Goal: Task Accomplishment & Management: Manage account settings

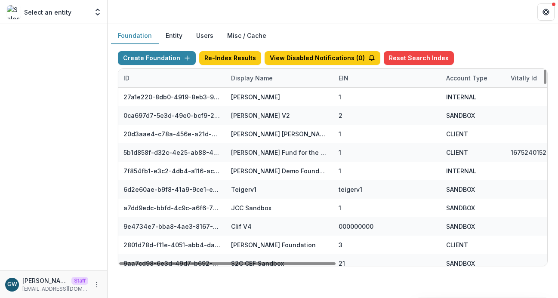
click at [262, 79] on div "Display Name" at bounding box center [252, 78] width 52 height 9
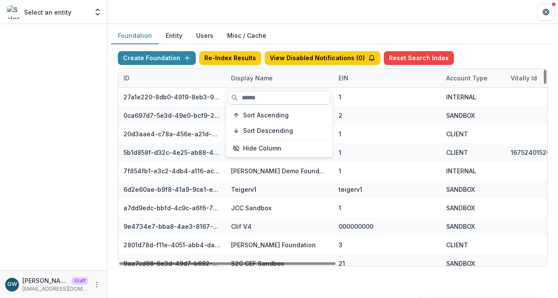
click at [262, 98] on input at bounding box center [279, 98] width 103 height 14
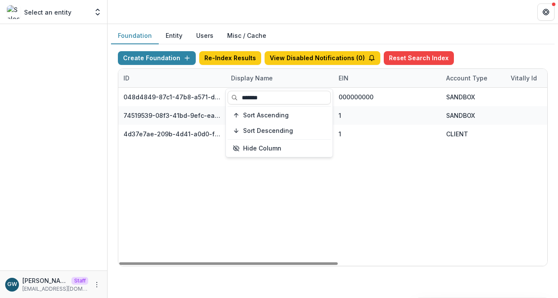
type input "*******"
click at [353, 206] on div "048d4849-87c1-47b8-a571-d36adc5d9bb4 Pacific Salmon Commission DEMO 000000000 S…" at bounding box center [537, 177] width 839 height 178
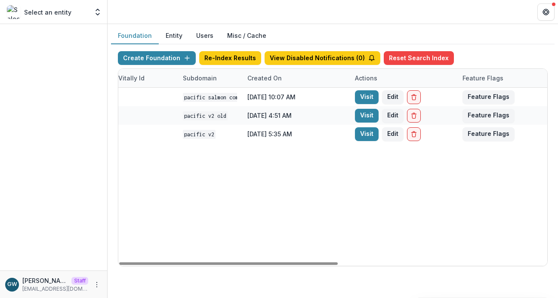
scroll to position [0, 410]
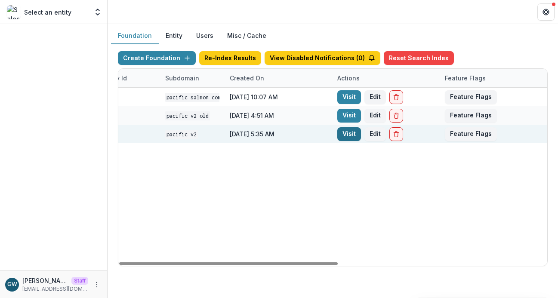
click at [351, 131] on link "Visit" at bounding box center [349, 134] width 24 height 14
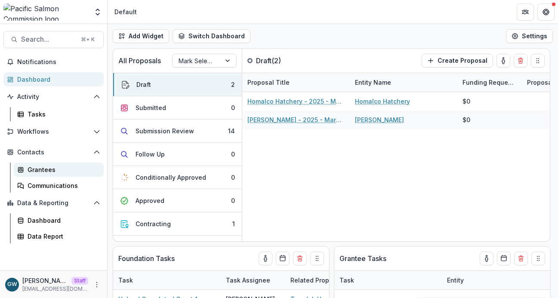
click at [47, 170] on div "Grantees" at bounding box center [62, 169] width 69 height 9
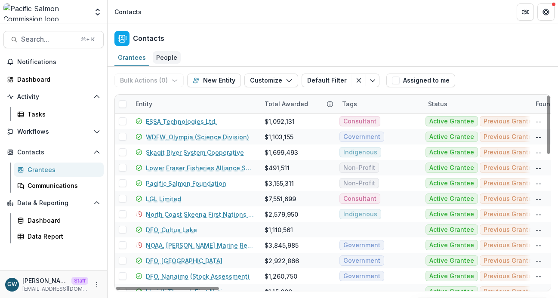
click at [161, 57] on div "People" at bounding box center [167, 57] width 28 height 12
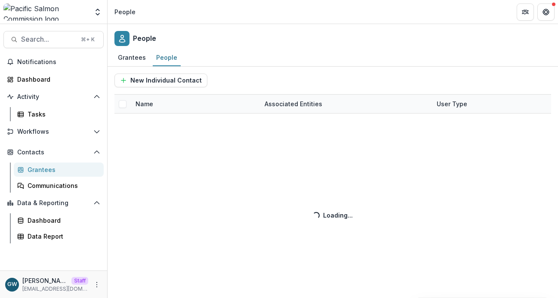
click at [155, 107] on div "New Individual Contact Name Associated Entities User Type Loading... Loading..." at bounding box center [333, 183] width 451 height 232
click at [133, 53] on div "Grantees" at bounding box center [131, 57] width 35 height 12
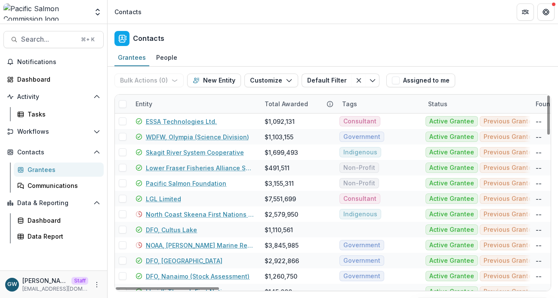
click at [180, 104] on div "Entity" at bounding box center [194, 104] width 129 height 19
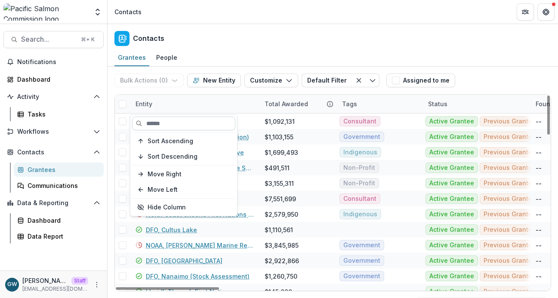
click at [174, 118] on input at bounding box center [183, 124] width 103 height 14
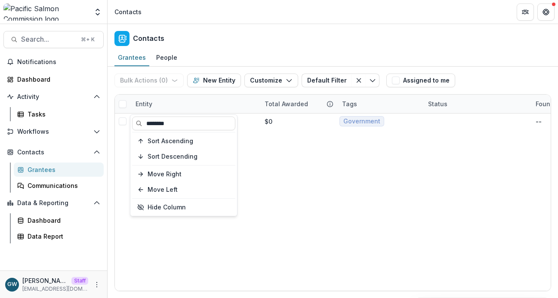
type input "********"
click at [489, 80] on div "Bulk Actions ( 0 ) Send Email Create Proposals Create Tasks New Entity Customiz…" at bounding box center [332, 81] width 437 height 28
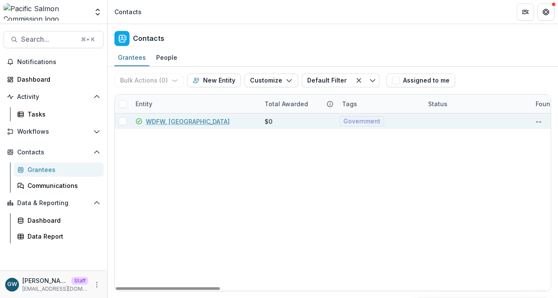
click at [159, 124] on link "WDFW, Stanwood" at bounding box center [188, 121] width 84 height 9
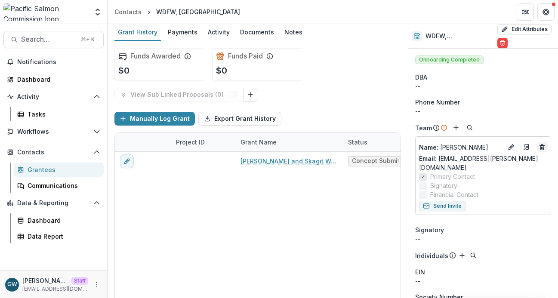
click at [542, 144] on icon "Deletes" at bounding box center [542, 147] width 7 height 7
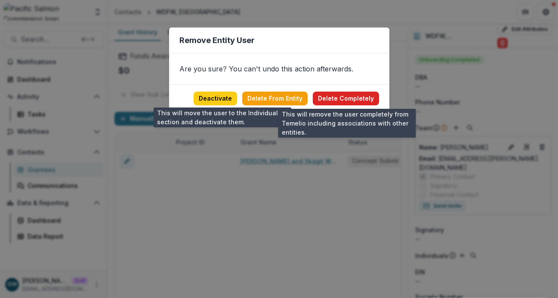
click at [340, 99] on button "Delete Completely" at bounding box center [346, 99] width 66 height 14
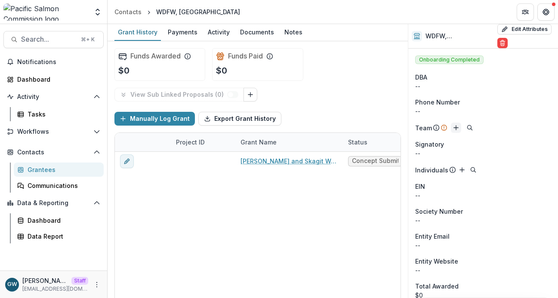
click at [454, 128] on line "Add" at bounding box center [456, 128] width 4 height 0
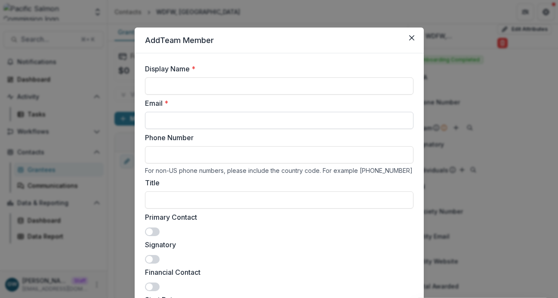
click at [217, 123] on input "Email *" at bounding box center [279, 120] width 269 height 17
paste input "**********"
type input "**********"
click at [171, 81] on input "Display Name *" at bounding box center [279, 85] width 269 height 17
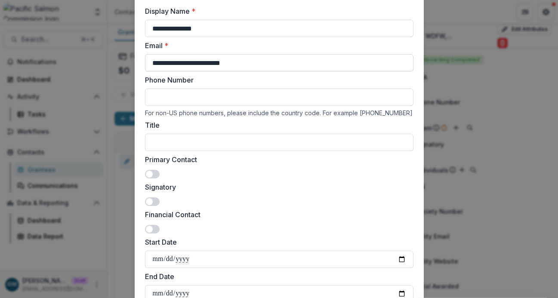
scroll to position [70, 0]
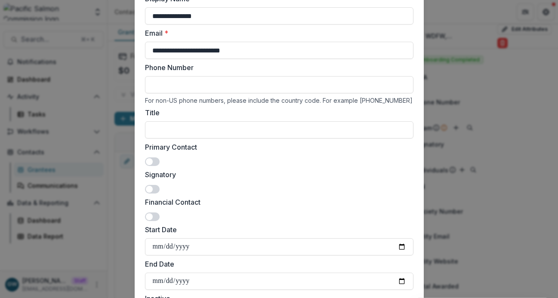
type input "**********"
click at [155, 163] on span at bounding box center [152, 162] width 15 height 9
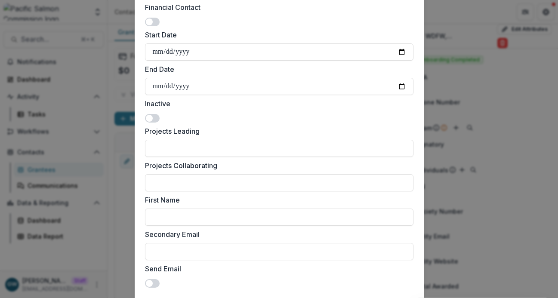
scroll to position [321, 0]
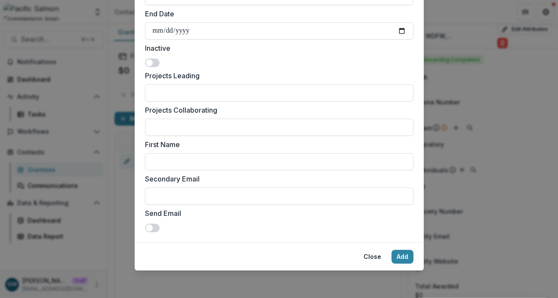
click at [154, 227] on span at bounding box center [152, 228] width 15 height 9
click at [399, 255] on button "Add" at bounding box center [403, 257] width 22 height 14
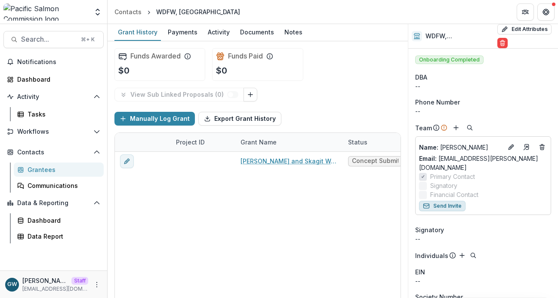
click at [433, 201] on button "Send Invite" at bounding box center [442, 206] width 46 height 10
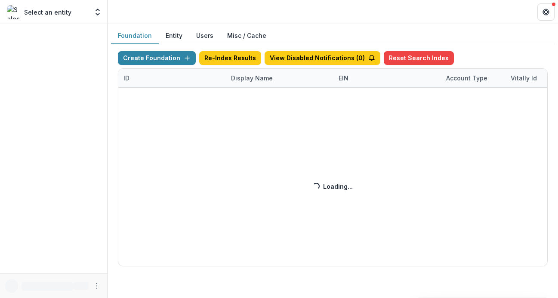
click at [260, 80] on div "Create Foundation Re-Index Results View Disabled Notifications ( 0 ) Reset Sear…" at bounding box center [333, 158] width 430 height 215
click at [275, 80] on div "Create Foundation Re-Index Results View Disabled Notifications ( 0 ) Reset Sear…" at bounding box center [333, 158] width 430 height 215
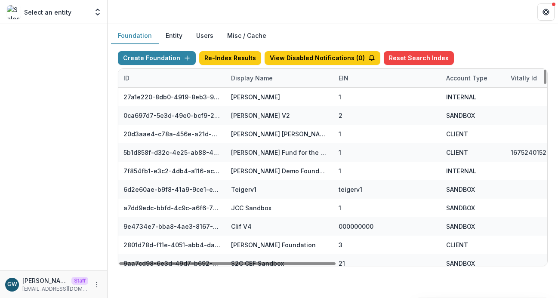
click at [255, 77] on div "Display Name" at bounding box center [252, 78] width 52 height 9
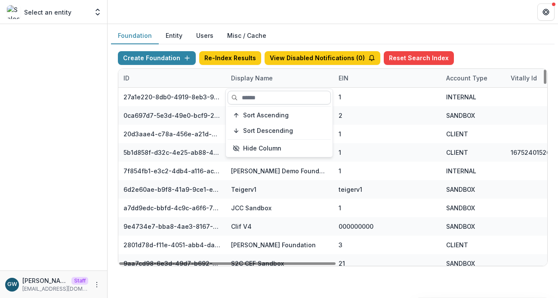
click at [250, 97] on input at bounding box center [279, 98] width 103 height 14
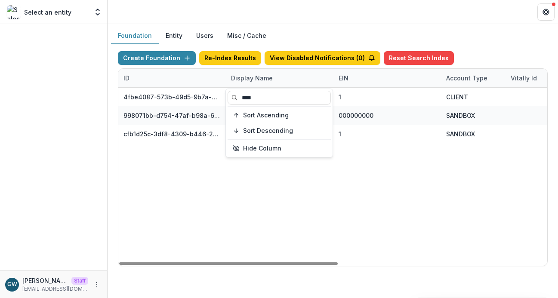
type input "****"
click at [471, 58] on div "Create Foundation Re-Index Results View Disabled Notifications ( 0 ) Reset Sear…" at bounding box center [333, 59] width 430 height 17
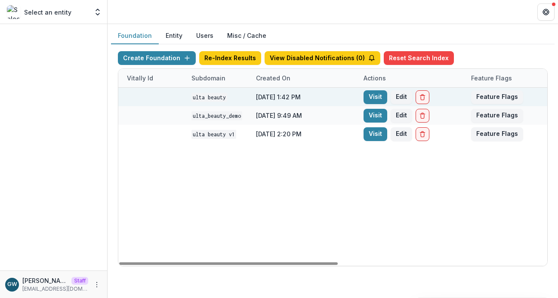
scroll to position [0, 410]
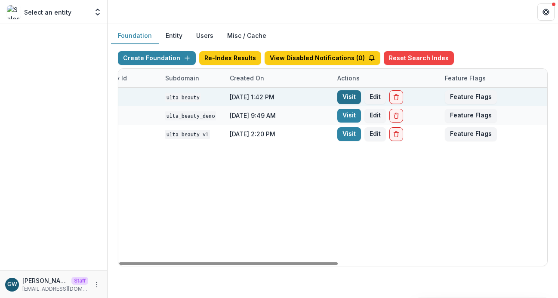
click at [348, 92] on link "Visit" at bounding box center [349, 97] width 24 height 14
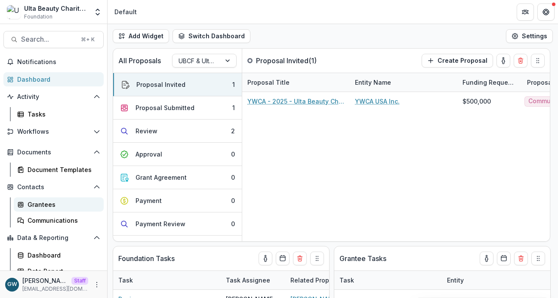
scroll to position [8, 0]
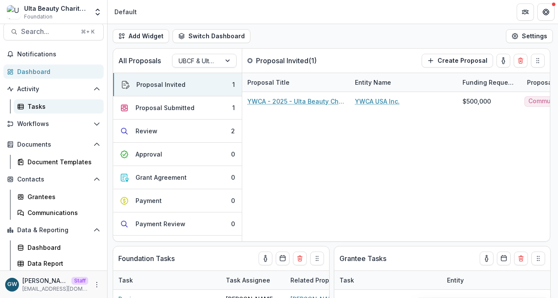
click at [43, 99] on link "Tasks" at bounding box center [59, 106] width 90 height 14
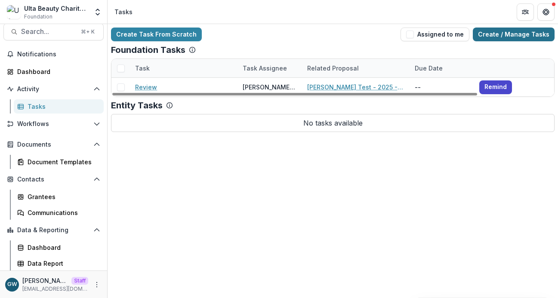
click at [508, 30] on link "Create / Manage Tasks" at bounding box center [514, 35] width 82 height 14
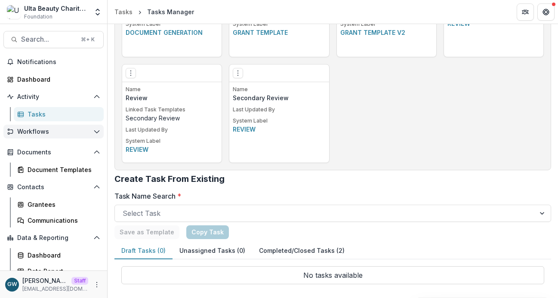
click at [28, 131] on span "Workflows" at bounding box center [53, 131] width 73 height 7
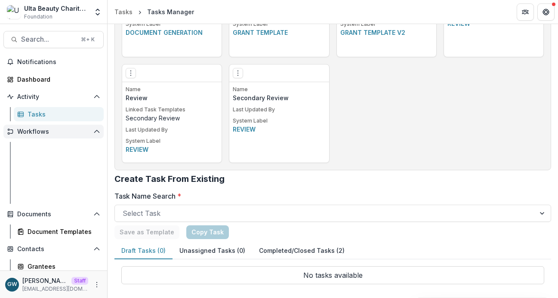
click at [28, 131] on span "Workflows" at bounding box center [53, 131] width 73 height 7
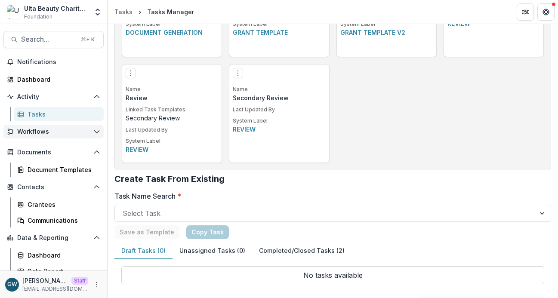
click at [44, 131] on span "Workflows" at bounding box center [53, 131] width 73 height 7
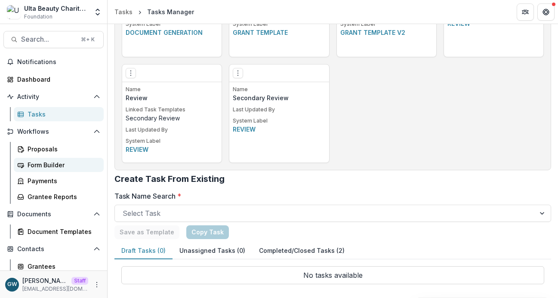
click at [39, 167] on div "Form Builder" at bounding box center [62, 165] width 69 height 9
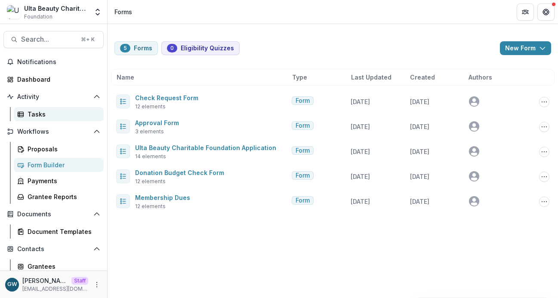
click at [50, 113] on div "Tasks" at bounding box center [62, 114] width 69 height 9
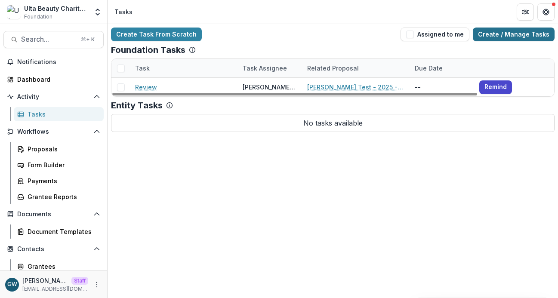
click at [514, 37] on link "Create / Manage Tasks" at bounding box center [514, 35] width 82 height 14
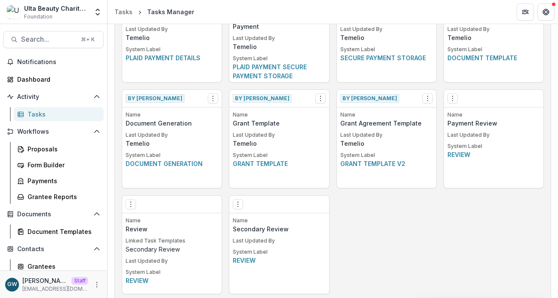
scroll to position [517, 0]
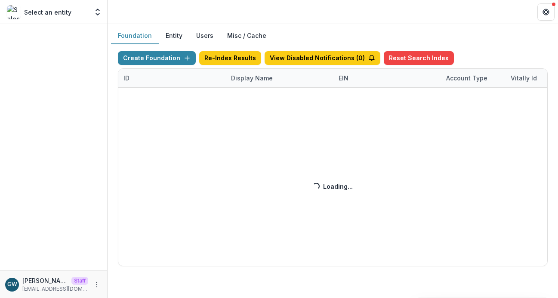
click at [255, 74] on div "Create Foundation Re-Index Results View Disabled Notifications ( 0 ) Reset Sear…" at bounding box center [333, 158] width 430 height 215
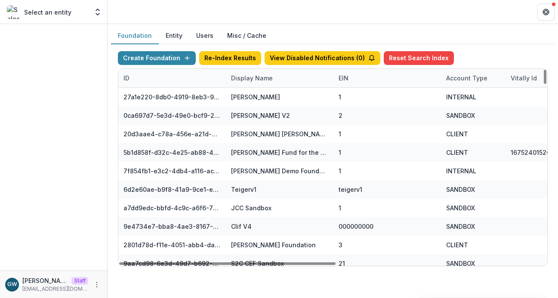
click at [244, 77] on div "Display Name" at bounding box center [252, 78] width 52 height 9
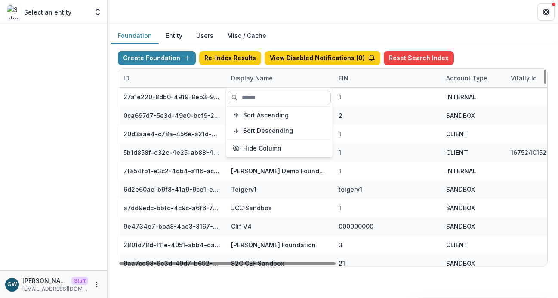
click at [250, 97] on input at bounding box center [279, 98] width 103 height 14
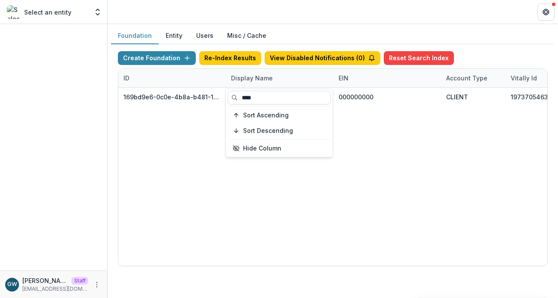
type input "****"
click at [496, 42] on div "Foundation Entity Users Misc / Cache" at bounding box center [333, 36] width 444 height 17
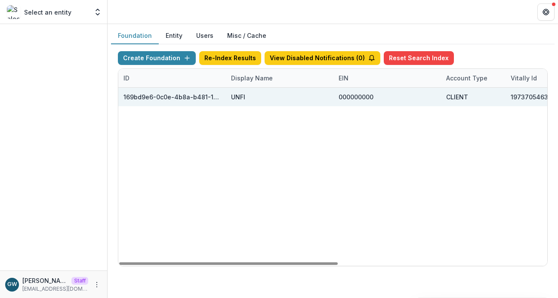
scroll to position [0, 410]
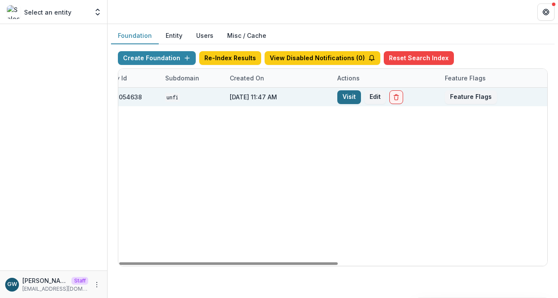
click at [345, 96] on link "Visit" at bounding box center [349, 97] width 24 height 14
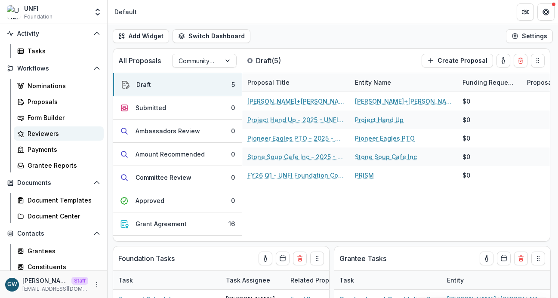
scroll to position [71, 0]
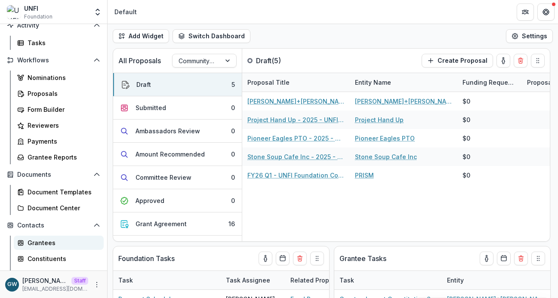
click at [37, 241] on div "Grantees" at bounding box center [62, 242] width 69 height 9
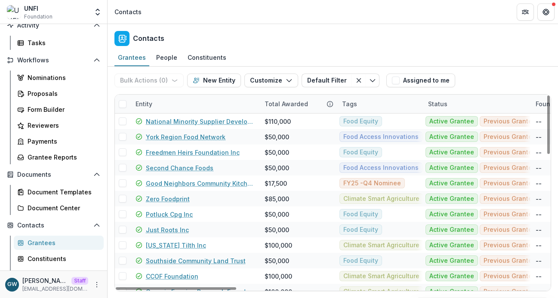
click at [164, 103] on div "Entity" at bounding box center [194, 104] width 129 height 19
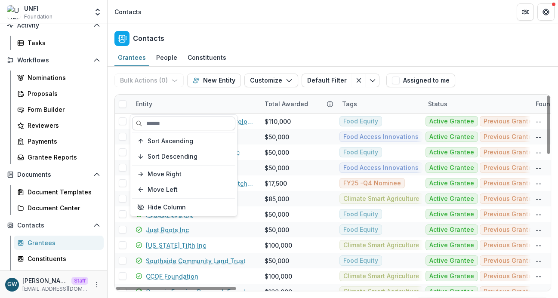
click at [173, 125] on input at bounding box center [183, 124] width 103 height 14
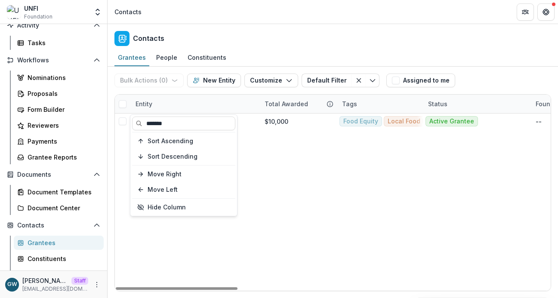
type input "*******"
click at [474, 62] on div "Grantees People Constituents" at bounding box center [333, 58] width 451 height 17
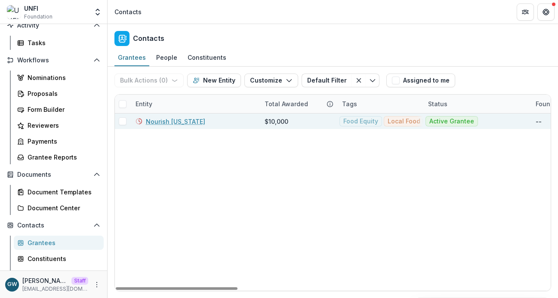
click at [185, 123] on link "Nourish Colorado" at bounding box center [175, 121] width 59 height 9
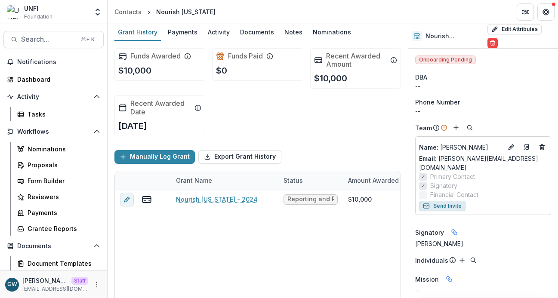
click at [447, 201] on button "Send Invite" at bounding box center [442, 206] width 46 height 10
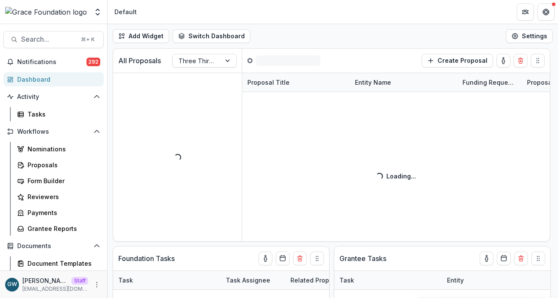
select select "******"
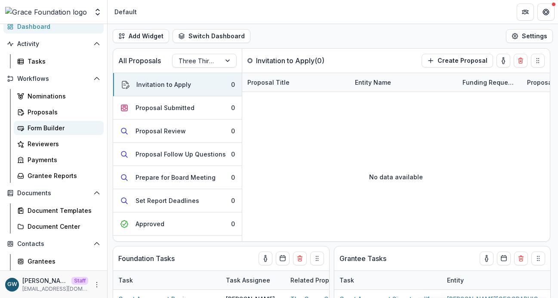
scroll to position [67, 0]
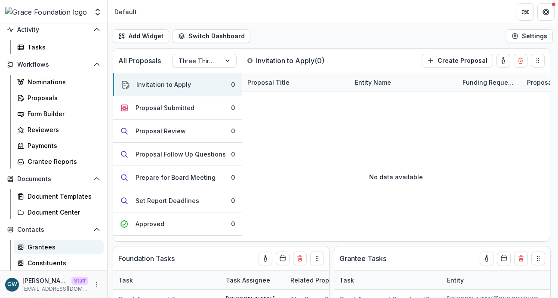
click at [42, 244] on div "Grantees" at bounding box center [62, 247] width 69 height 9
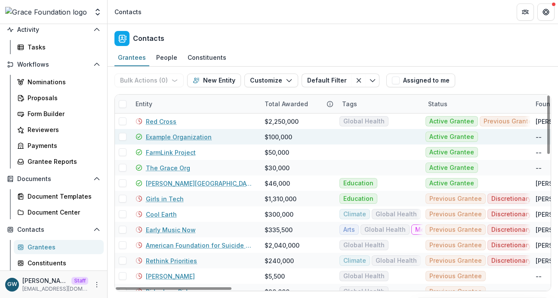
click at [121, 137] on span at bounding box center [123, 137] width 8 height 8
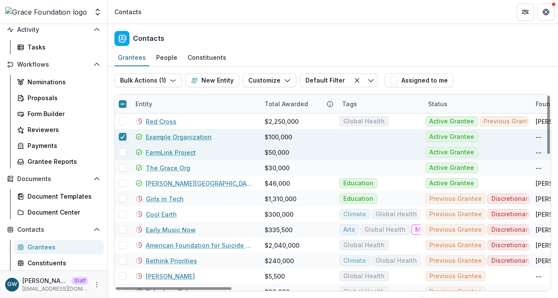
click at [122, 149] on span at bounding box center [123, 153] width 8 height 8
click at [174, 82] on icon "button" at bounding box center [174, 80] width 7 height 7
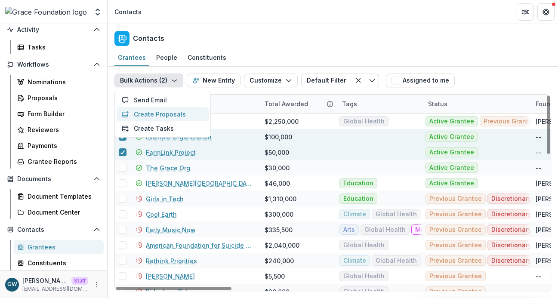
click at [174, 110] on button "Create Proposals" at bounding box center [163, 114] width 92 height 14
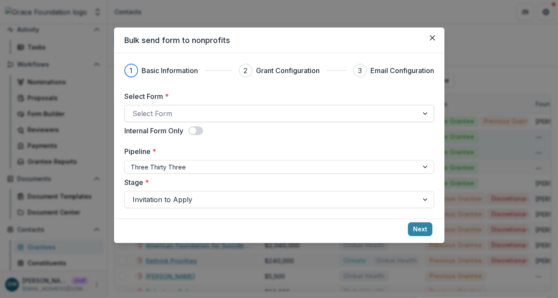
click at [266, 112] on div at bounding box center [272, 114] width 278 height 12
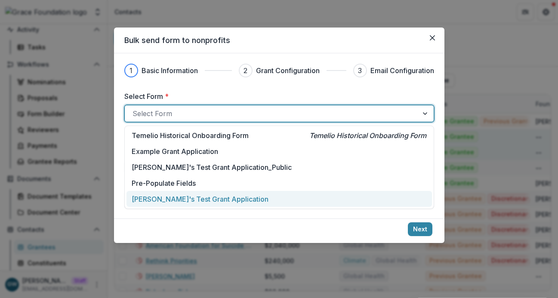
click at [220, 198] on p "Grace's Test Grant Application" at bounding box center [200, 199] width 137 height 10
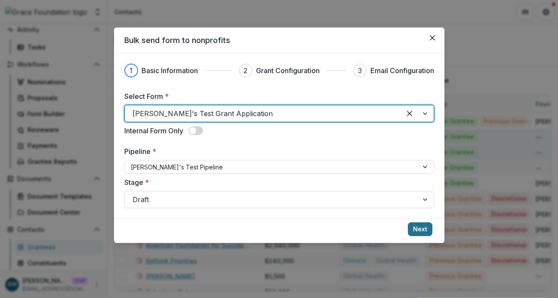
click at [418, 229] on button "Next" at bounding box center [420, 230] width 25 height 14
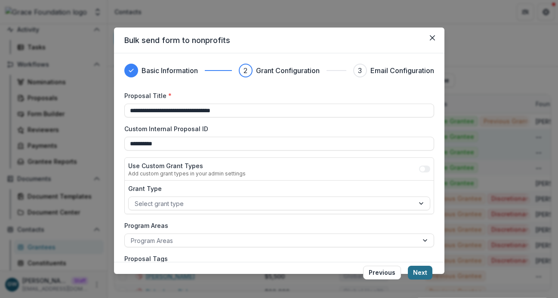
click at [417, 279] on button "Next" at bounding box center [420, 273] width 25 height 14
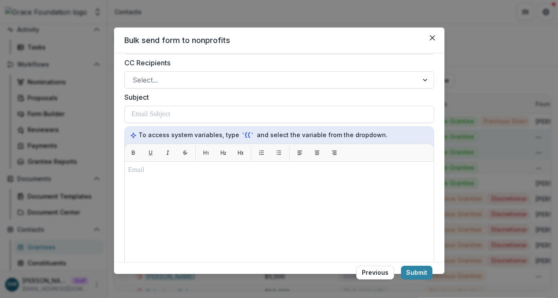
scroll to position [93, 0]
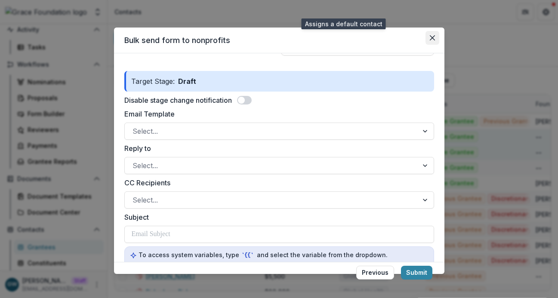
click at [436, 38] on button "Close" at bounding box center [433, 38] width 14 height 14
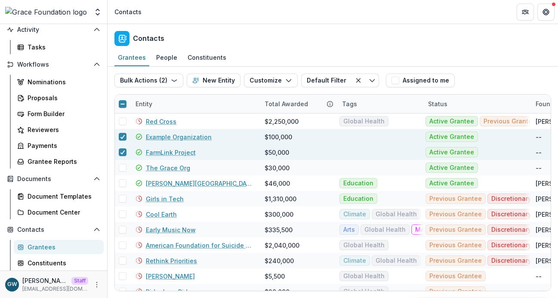
scroll to position [0, 0]
click at [37, 194] on div "Document Templates" at bounding box center [62, 196] width 69 height 9
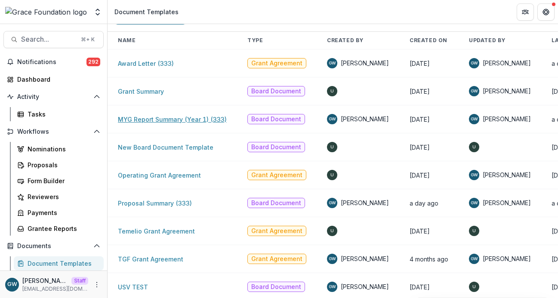
scroll to position [41, 0]
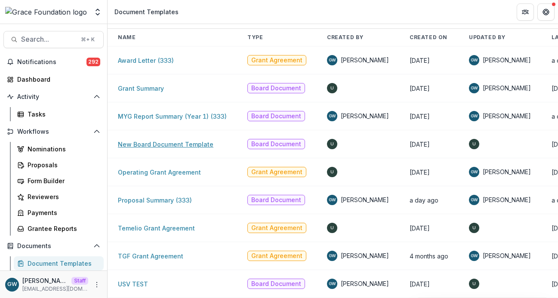
click at [157, 145] on link "New Board Document Template" at bounding box center [166, 144] width 96 height 7
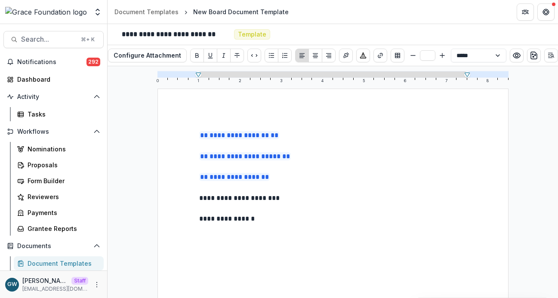
click at [264, 222] on p "**********" at bounding box center [333, 219] width 268 height 10
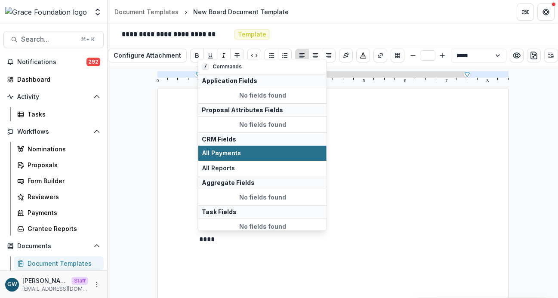
click at [283, 158] on button "All Payments" at bounding box center [262, 153] width 128 height 15
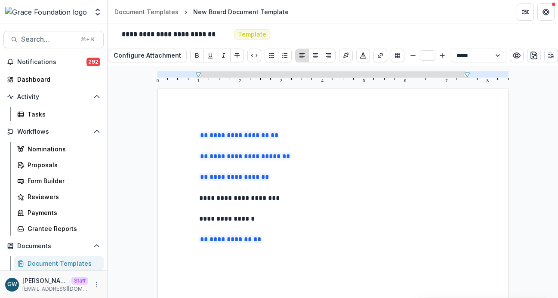
click at [224, 229] on p at bounding box center [333, 229] width 268 height 10
click at [316, 202] on p "**********" at bounding box center [333, 198] width 268 height 10
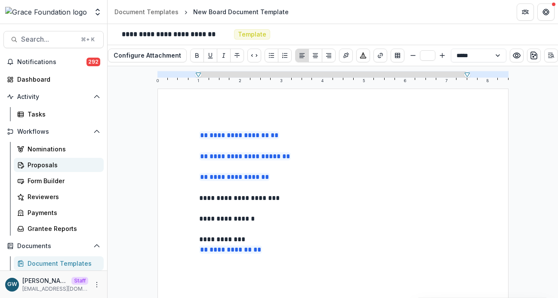
click at [63, 164] on div "Proposals" at bounding box center [62, 165] width 69 height 9
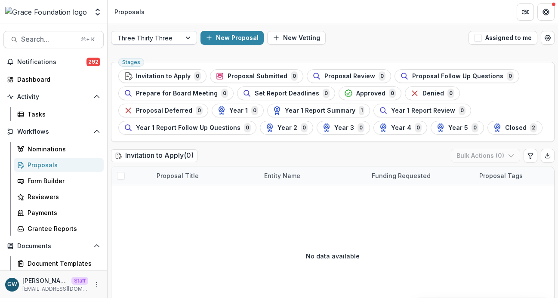
click at [134, 33] on div at bounding box center [147, 38] width 58 height 11
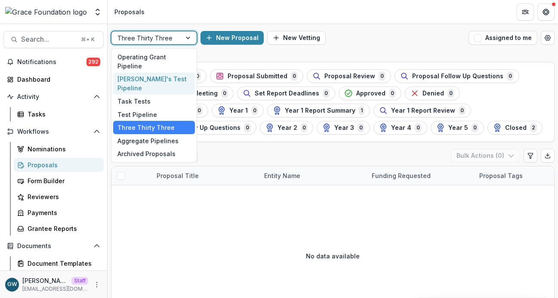
click at [146, 73] on div "Grace's Test Pipeline" at bounding box center [154, 84] width 82 height 22
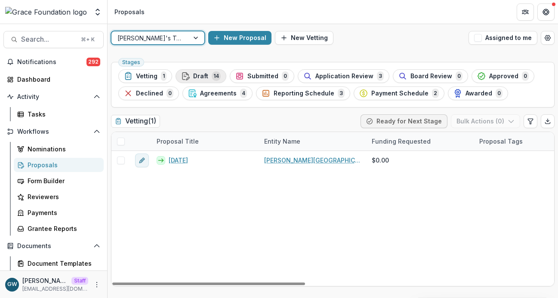
click at [210, 73] on div "Draft 14" at bounding box center [201, 75] width 40 height 9
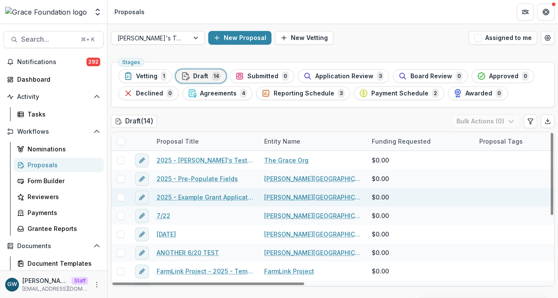
click at [122, 198] on span at bounding box center [121, 198] width 8 height 8
click at [266, 197] on link "[PERSON_NAME][GEOGRAPHIC_DATA]" at bounding box center [312, 197] width 97 height 9
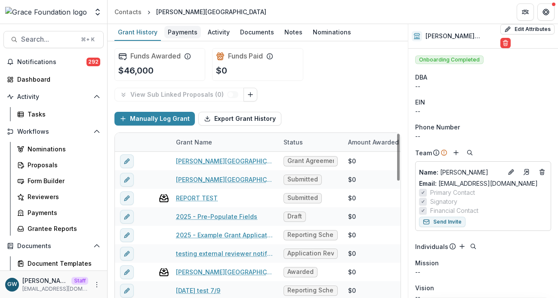
click at [184, 33] on div "Payments" at bounding box center [182, 32] width 37 height 12
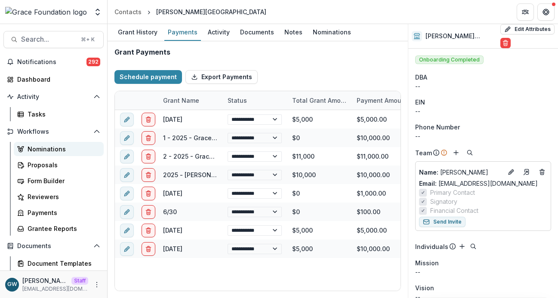
click at [49, 151] on div "Nominations" at bounding box center [62, 149] width 69 height 9
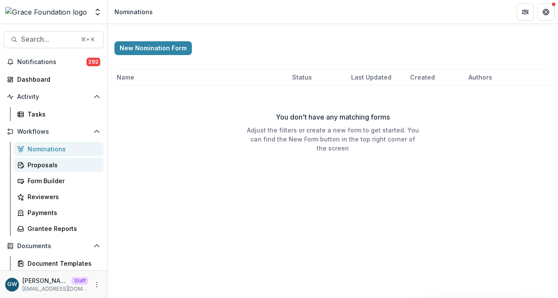
click at [50, 164] on div "Proposals" at bounding box center [62, 165] width 69 height 9
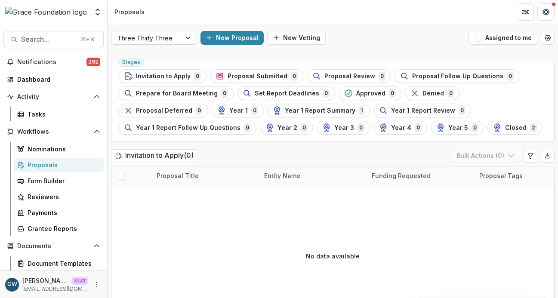
click at [177, 41] on div "Three Thirty Three" at bounding box center [146, 38] width 70 height 12
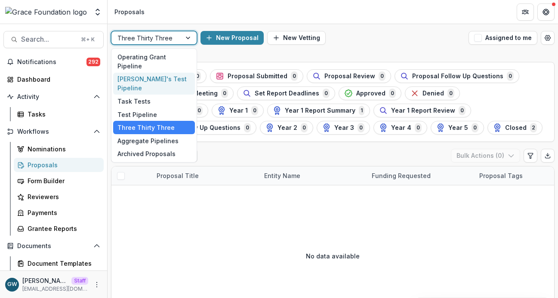
click at [169, 73] on div "Grace's Test Pipeline" at bounding box center [154, 84] width 82 height 22
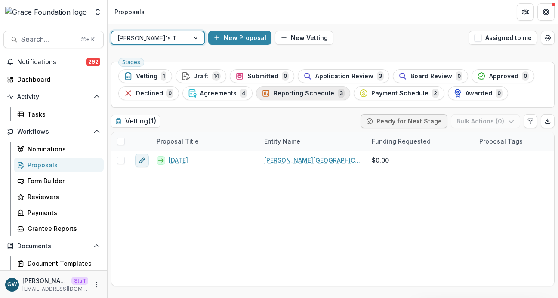
click at [303, 92] on span "Reporting Schedule" at bounding box center [304, 93] width 61 height 7
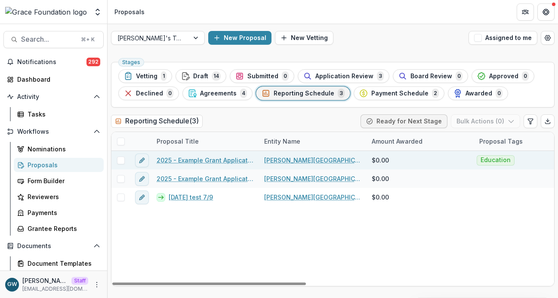
click at [121, 159] on span at bounding box center [121, 161] width 8 height 8
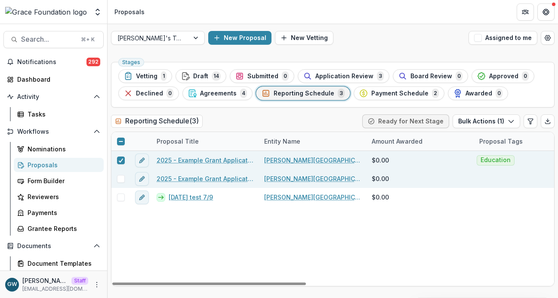
click at [121, 178] on span at bounding box center [121, 179] width 8 height 8
click at [473, 120] on button "Bulk Actions ( 2 )" at bounding box center [486, 121] width 69 height 14
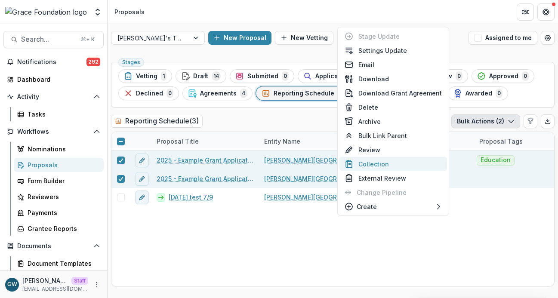
click at [401, 166] on button "Collection" at bounding box center [394, 164] width 108 height 14
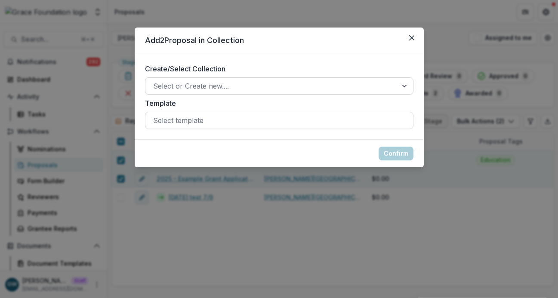
click at [244, 88] on div at bounding box center [271, 86] width 237 height 12
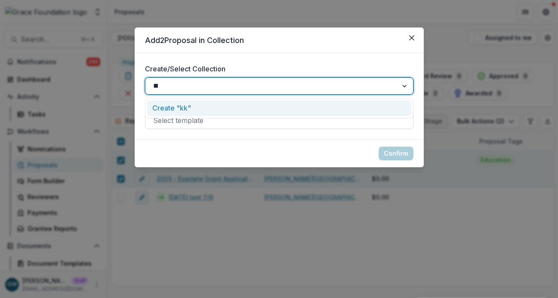
type input "*"
type input "****"
click at [337, 61] on div "Create/Select Collection Create "8/22", 1 of 1. 1 result available for search t…" at bounding box center [279, 96] width 289 height 86
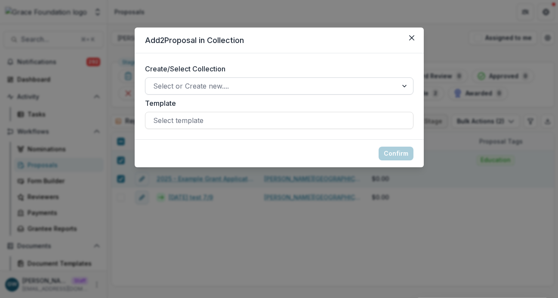
click at [285, 84] on div at bounding box center [271, 86] width 237 height 12
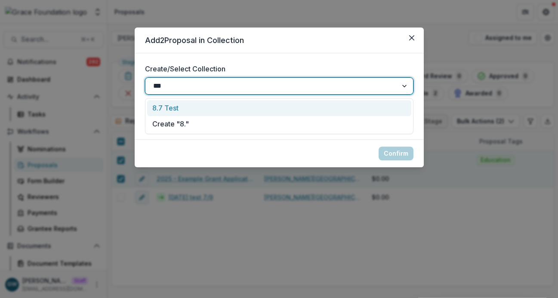
type input "****"
click at [237, 108] on div "Create "8.22"" at bounding box center [279, 108] width 264 height 16
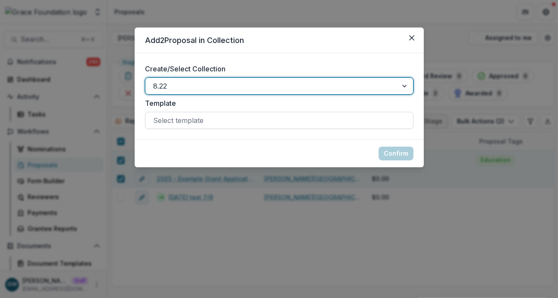
click at [222, 122] on div at bounding box center [279, 120] width 252 height 12
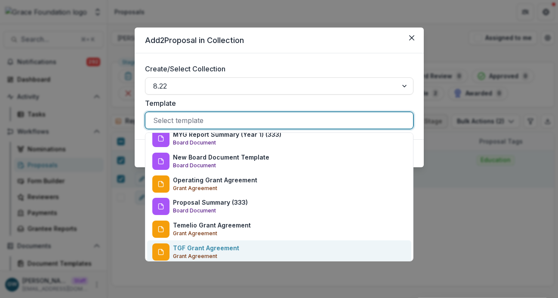
scroll to position [53, 0]
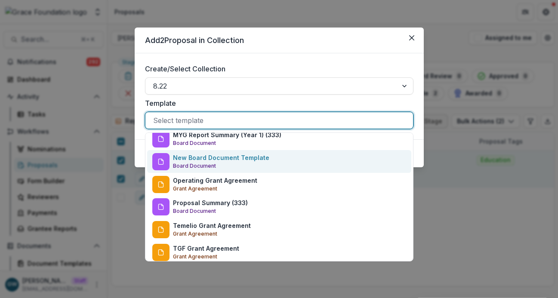
click at [283, 165] on div "New Board Document Template Board Document" at bounding box center [279, 161] width 264 height 23
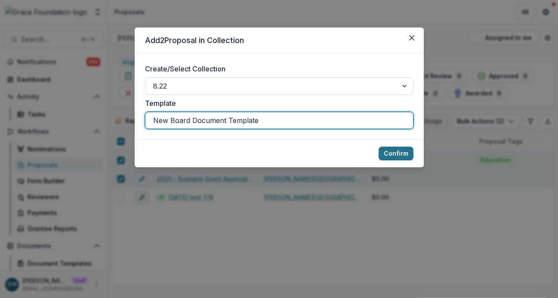
click at [393, 152] on button "Confirm" at bounding box center [396, 154] width 35 height 14
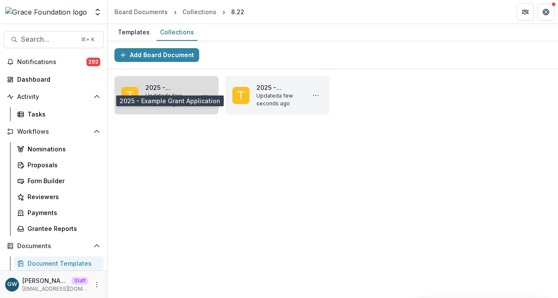
click at [171, 90] on link "2025 - Example Grant Application" at bounding box center [168, 87] width 46 height 9
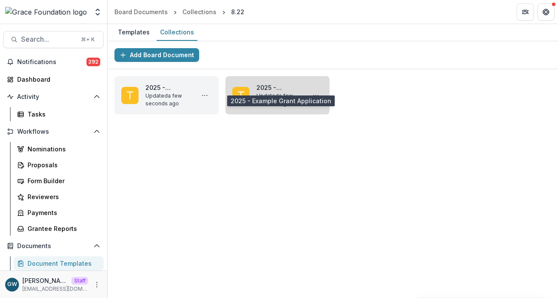
click at [281, 92] on link "2025 - Example Grant Application" at bounding box center [280, 87] width 46 height 9
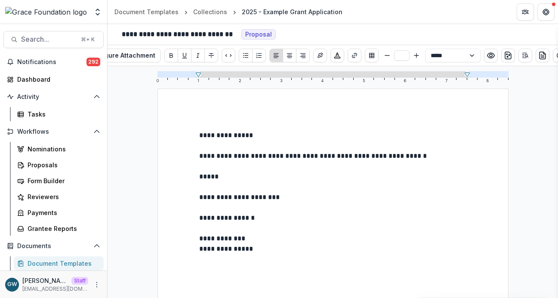
click at [234, 175] on p "*****" at bounding box center [333, 177] width 268 height 10
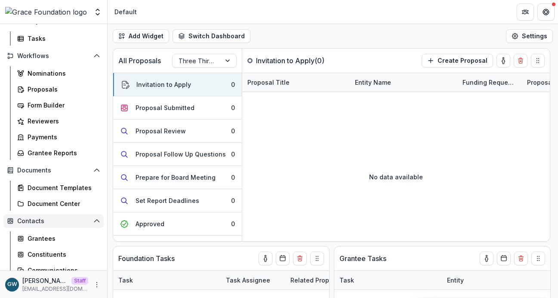
scroll to position [76, 0]
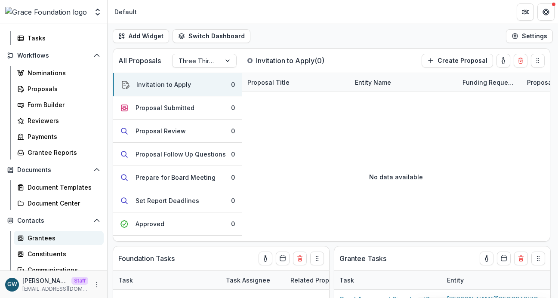
click at [40, 237] on div "Grantees" at bounding box center [62, 238] width 69 height 9
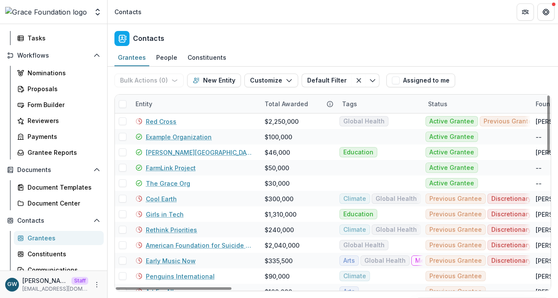
click at [150, 101] on div "Entity" at bounding box center [143, 103] width 27 height 9
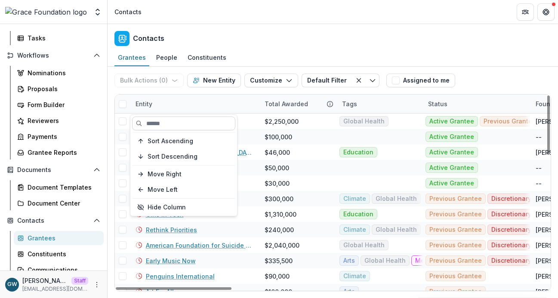
click at [160, 118] on input at bounding box center [183, 124] width 103 height 14
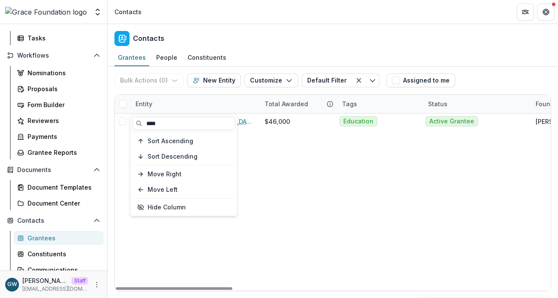
type input "****"
click at [480, 71] on div "Bulk Actions ( 0 ) Send Email Create Proposals Create Tasks New Entity Customiz…" at bounding box center [332, 81] width 437 height 28
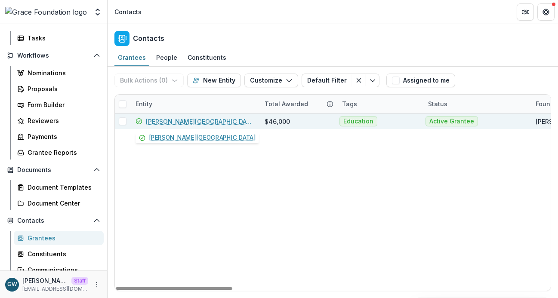
click at [180, 123] on link "Hackley Library" at bounding box center [200, 121] width 108 height 9
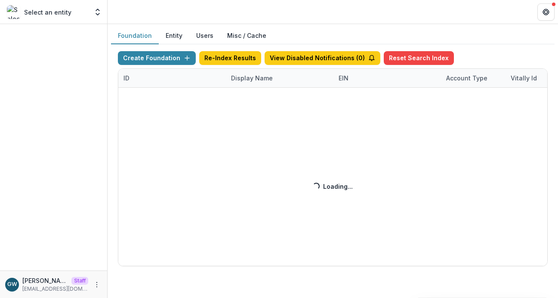
click at [243, 81] on div "Create Foundation Re-Index Results View Disabled Notifications ( 0 ) Reset Sear…" at bounding box center [333, 158] width 430 height 215
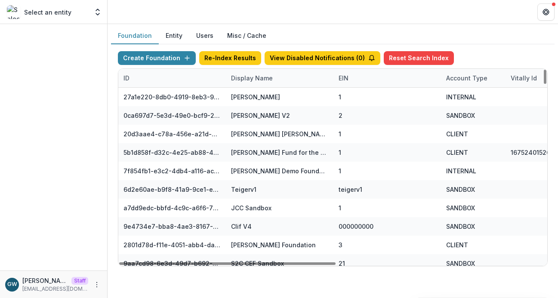
click at [254, 80] on div "Display Name" at bounding box center [252, 78] width 52 height 9
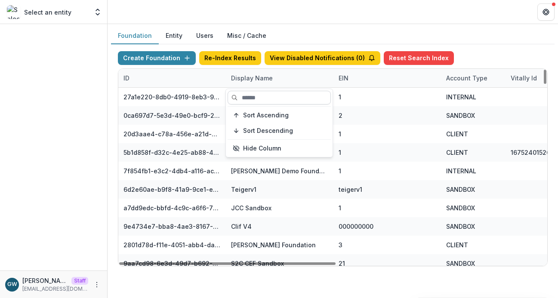
click at [267, 97] on input at bounding box center [279, 98] width 103 height 14
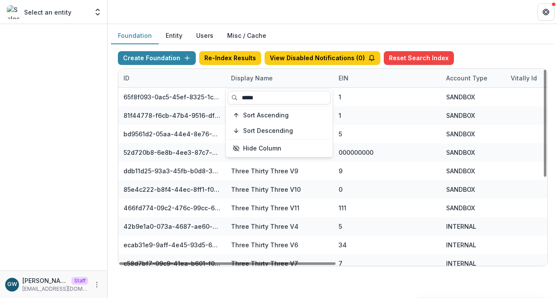
type input "*****"
click at [494, 53] on div "Create Foundation Re-Index Results View Disabled Notifications ( 0 ) Reset Sear…" at bounding box center [333, 59] width 430 height 17
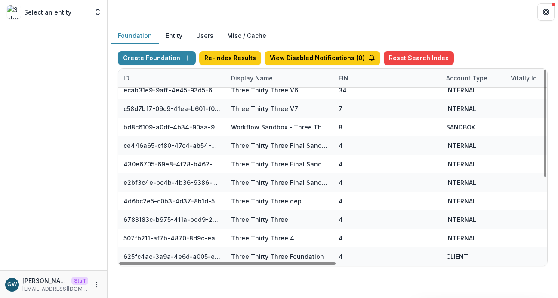
scroll to position [155, 410]
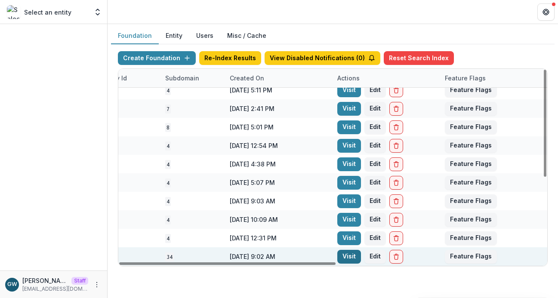
click at [343, 257] on link "Visit" at bounding box center [349, 257] width 24 height 14
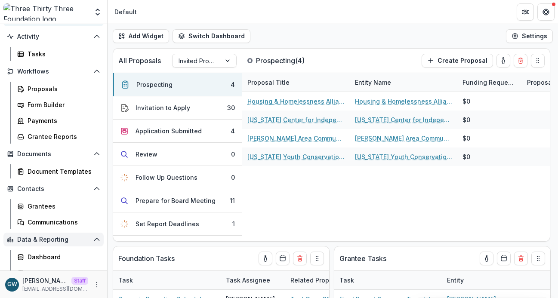
scroll to position [50, 0]
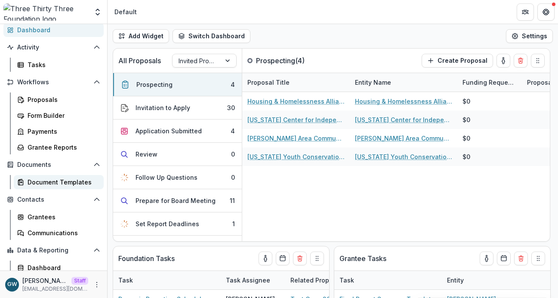
click at [56, 181] on div "Document Templates" at bounding box center [62, 182] width 69 height 9
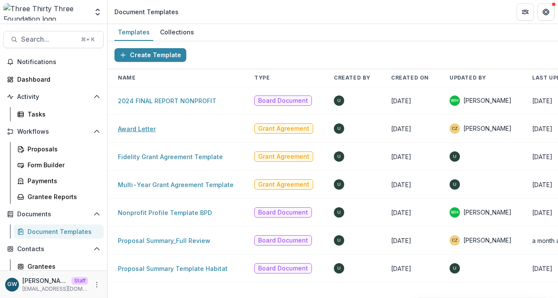
click at [137, 126] on link "Award Letter" at bounding box center [137, 128] width 38 height 7
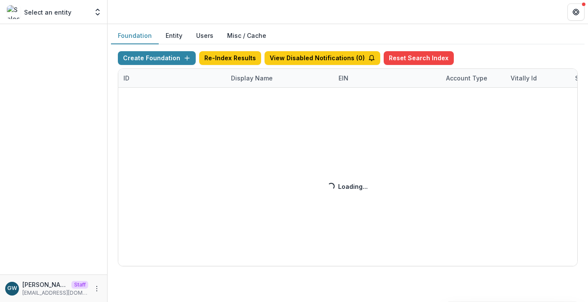
click at [254, 80] on div "Create Foundation Re-Index Results View Disabled Notifications ( 0 ) Reset Sear…" at bounding box center [348, 158] width 460 height 215
click at [259, 81] on div "Create Foundation Re-Index Results View Disabled Notifications ( 0 ) Reset Sear…" at bounding box center [348, 158] width 460 height 215
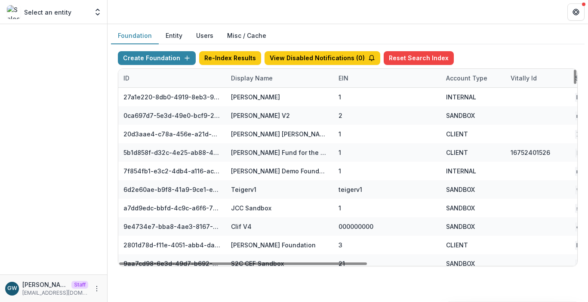
click at [259, 81] on div "Display Name" at bounding box center [252, 78] width 52 height 9
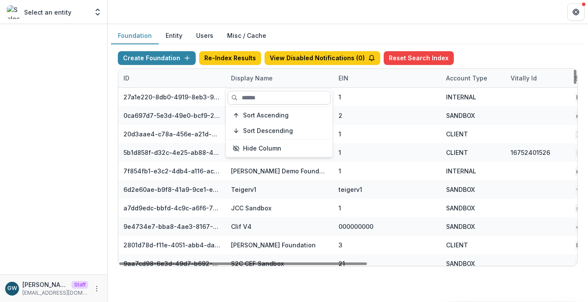
click at [254, 103] on input at bounding box center [279, 98] width 103 height 14
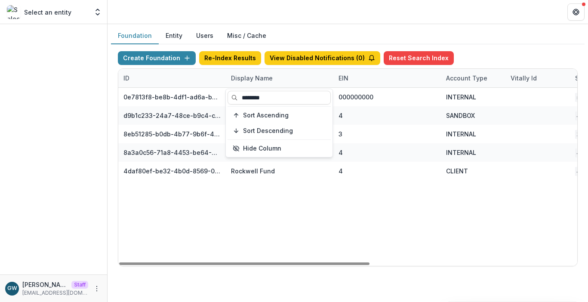
type input "********"
click at [503, 46] on div "Create Foundation Re-Index Results View Disabled Notifications ( 0 ) Reset Sear…" at bounding box center [348, 158] width 474 height 229
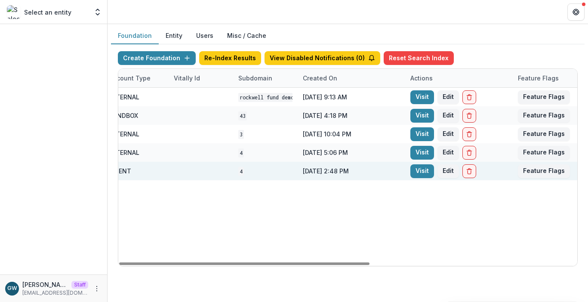
scroll to position [0, 380]
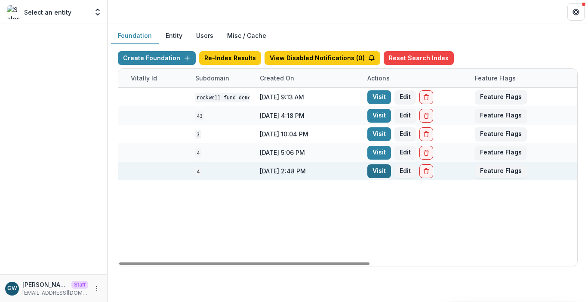
click at [376, 173] on link "Visit" at bounding box center [380, 171] width 24 height 14
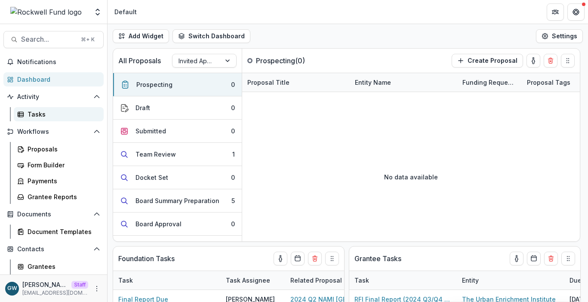
click at [43, 113] on div "Tasks" at bounding box center [62, 114] width 69 height 9
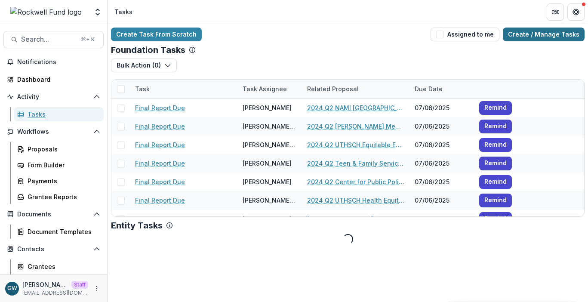
click at [554, 34] on link "Create / Manage Tasks" at bounding box center [544, 35] width 82 height 14
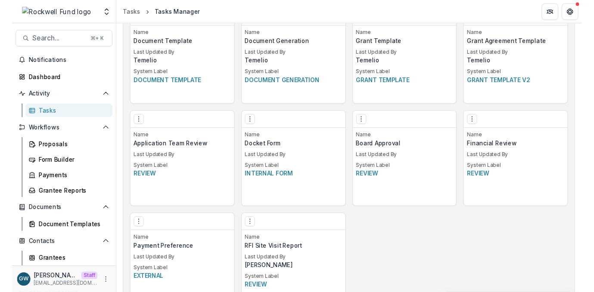
scroll to position [485, 0]
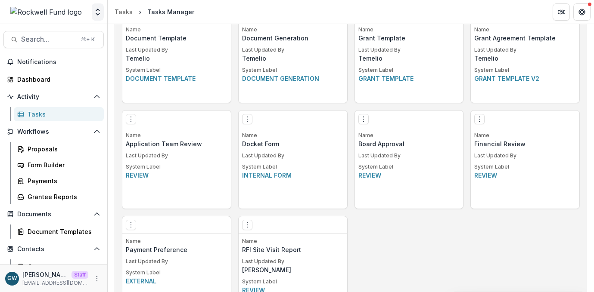
click at [94, 10] on icon "Open entity switcher" at bounding box center [97, 12] width 9 height 9
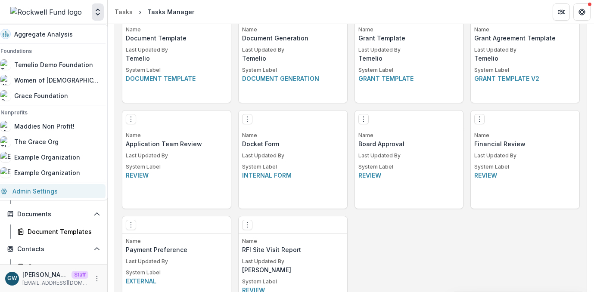
click at [68, 192] on link "Admin Settings" at bounding box center [50, 191] width 110 height 14
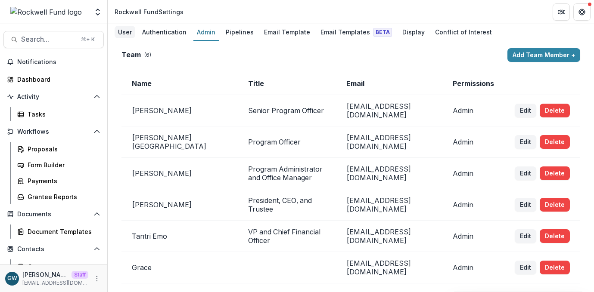
click at [124, 31] on div "User" at bounding box center [124, 32] width 21 height 12
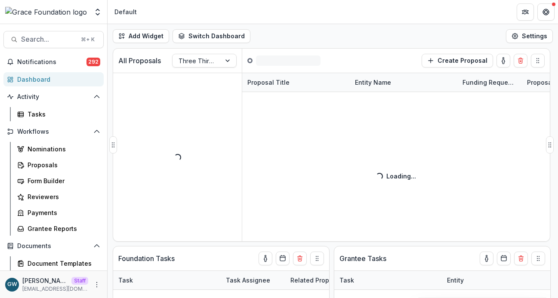
select select "******"
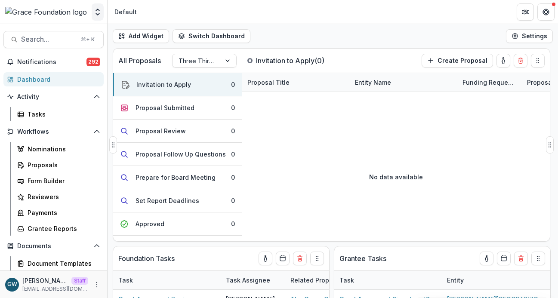
click at [98, 9] on polyline "Open entity switcher" at bounding box center [97, 10] width 3 height 2
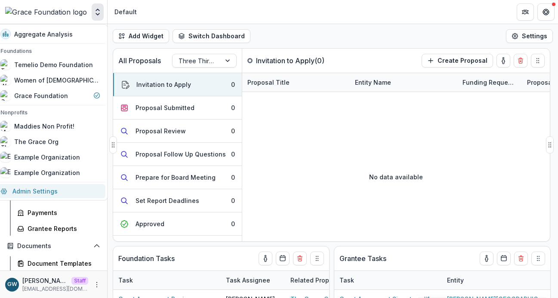
click at [51, 189] on link "Admin Settings" at bounding box center [50, 191] width 110 height 14
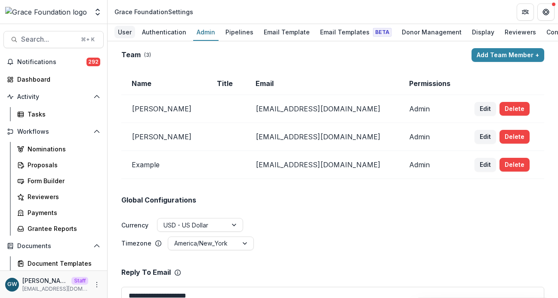
click at [133, 33] on div "User" at bounding box center [124, 32] width 21 height 12
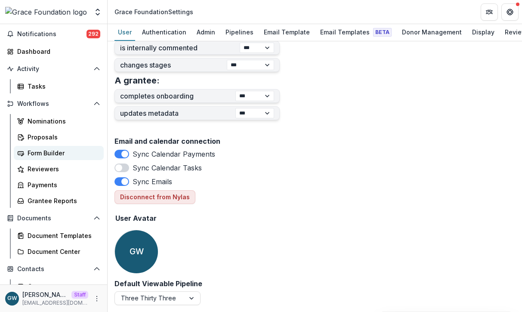
scroll to position [40, 0]
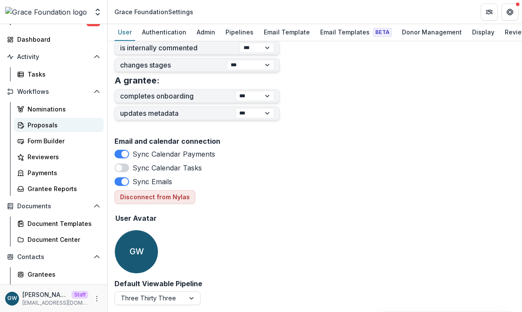
click at [44, 125] on div "Proposals" at bounding box center [62, 125] width 69 height 9
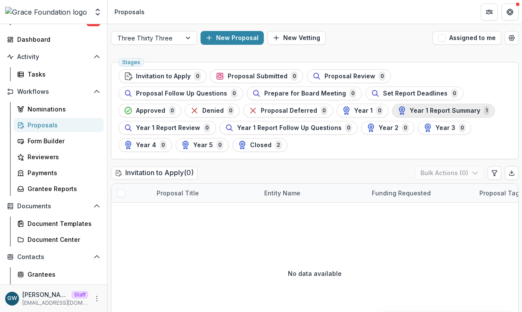
click at [410, 107] on span "Year 1 Report Summary" at bounding box center [445, 110] width 71 height 7
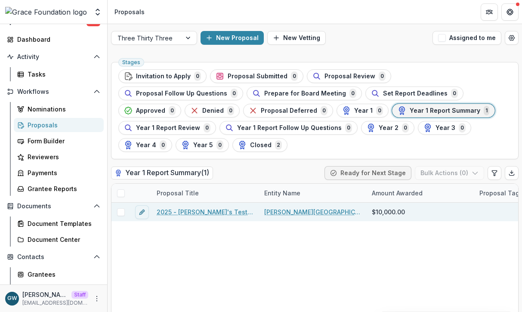
click at [176, 213] on link "2025 - [PERSON_NAME]'s Test Grant Application" at bounding box center [205, 211] width 97 height 9
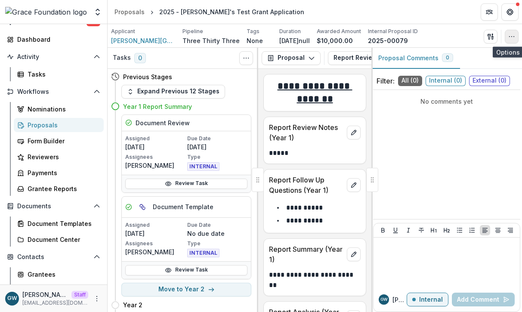
click at [508, 35] on icon "button" at bounding box center [511, 36] width 7 height 7
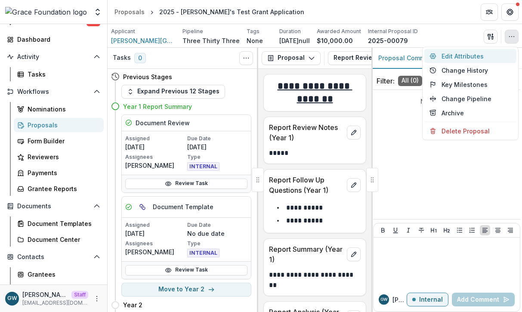
click at [473, 59] on button "Edit Attributes" at bounding box center [470, 56] width 92 height 14
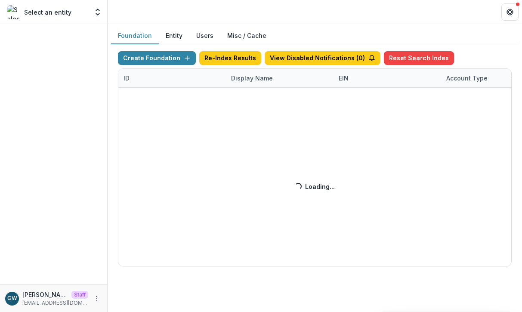
click at [246, 76] on div "Create Foundation Re-Index Results View Disabled Notifications ( 0 ) Reset Sear…" at bounding box center [315, 158] width 394 height 215
click at [239, 79] on div "Create Foundation Re-Index Results View Disabled Notifications ( 0 ) Reset Sear…" at bounding box center [315, 158] width 394 height 215
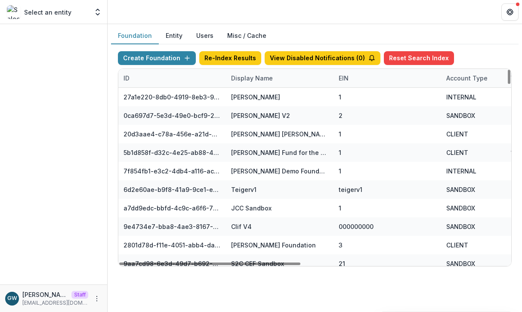
click at [267, 77] on div "Display Name" at bounding box center [252, 78] width 52 height 9
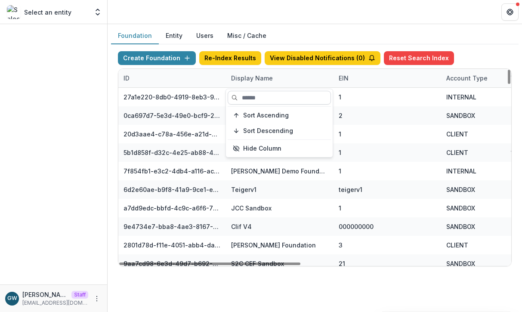
click at [256, 94] on input at bounding box center [279, 98] width 103 height 14
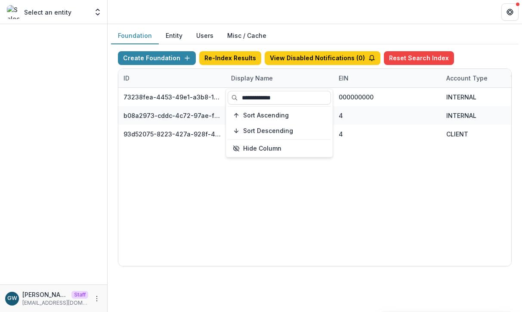
type input "**********"
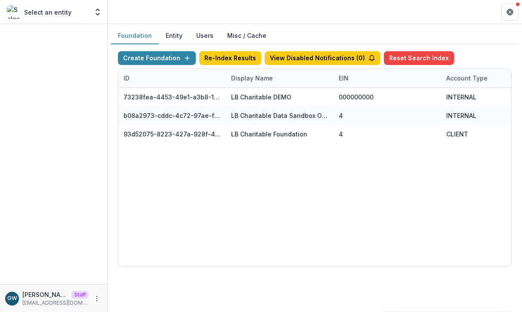
click at [463, 52] on div "Create Foundation Re-Index Results View Disabled Notifications ( 0 ) Reset Sear…" at bounding box center [315, 59] width 394 height 17
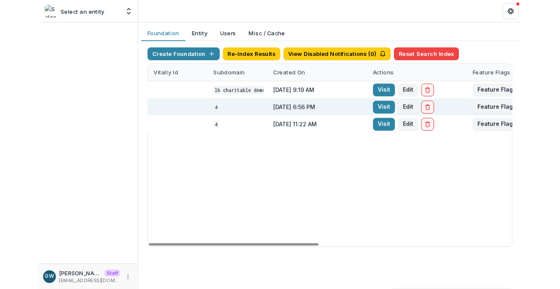
scroll to position [0, 446]
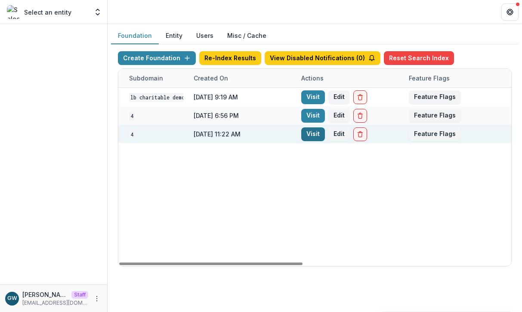
click at [314, 135] on link "Visit" at bounding box center [313, 134] width 24 height 14
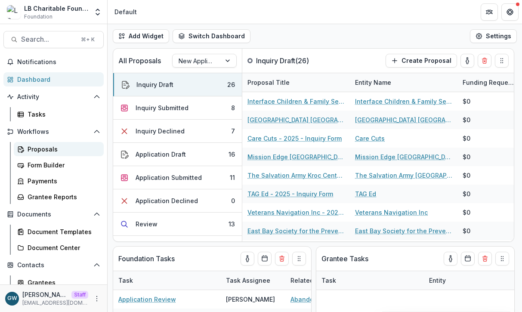
click at [54, 148] on div "Proposals" at bounding box center [62, 149] width 69 height 9
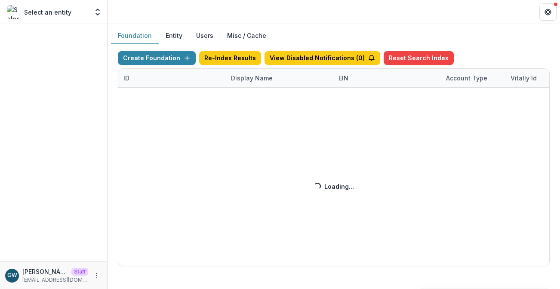
click at [244, 83] on div "Create Foundation Re-Index Results View Disabled Notifications ( 0 ) Reset Sear…" at bounding box center [334, 158] width 432 height 215
click at [259, 83] on div "Create Foundation Re-Index Results View Disabled Notifications ( 0 ) Reset Sear…" at bounding box center [334, 158] width 432 height 215
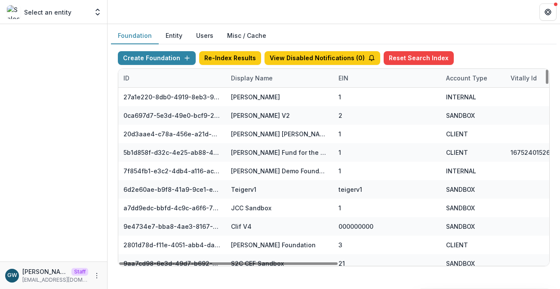
click at [254, 78] on div "Display Name" at bounding box center [252, 78] width 52 height 9
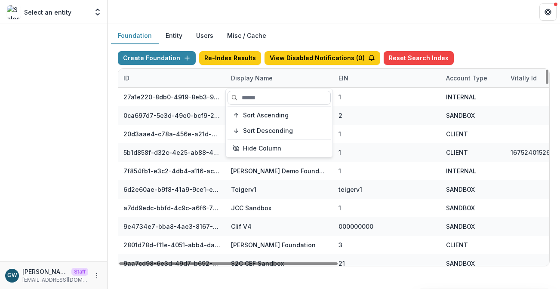
click at [251, 99] on input at bounding box center [279, 98] width 103 height 14
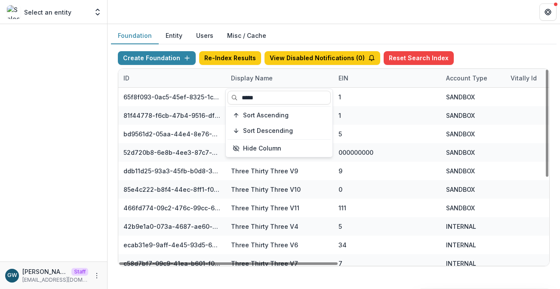
type input "*****"
click at [490, 33] on div "Foundation Entity Users Misc / Cache" at bounding box center [334, 36] width 446 height 17
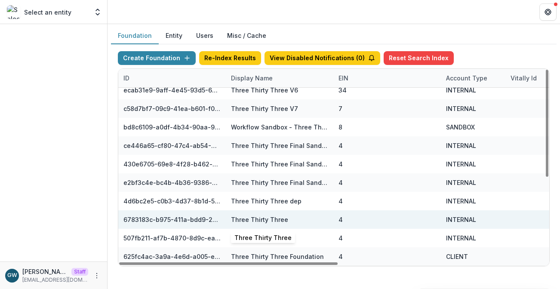
scroll to position [155, 408]
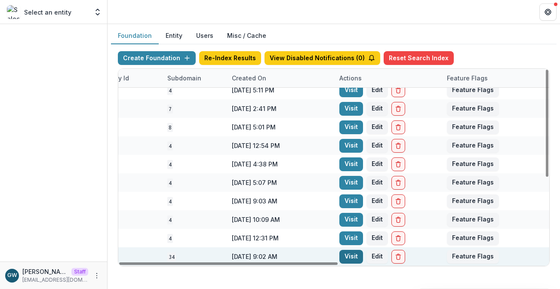
click at [347, 258] on link "Visit" at bounding box center [352, 257] width 24 height 14
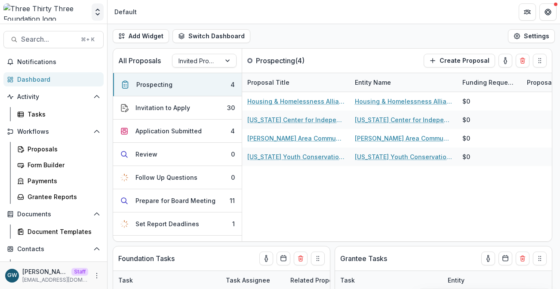
click at [97, 10] on icon "Open entity switcher" at bounding box center [97, 12] width 9 height 9
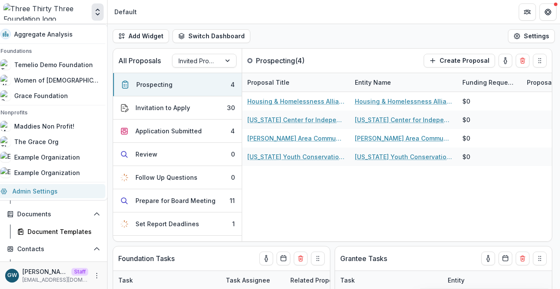
click at [50, 189] on link "Admin Settings" at bounding box center [50, 191] width 110 height 14
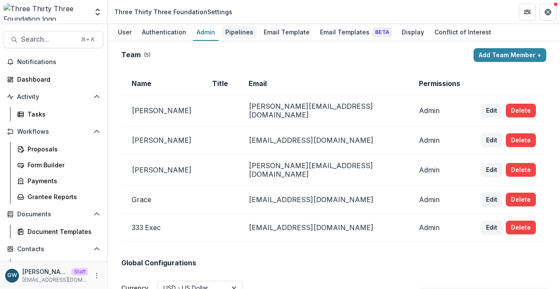
click at [230, 31] on div "Pipelines" at bounding box center [239, 32] width 35 height 12
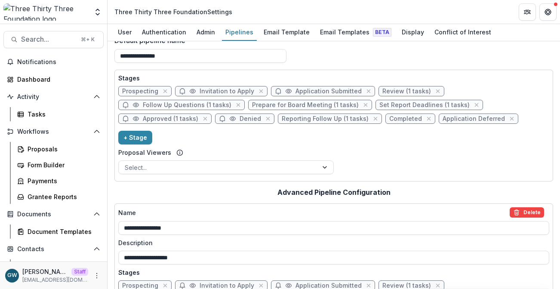
scroll to position [9, 0]
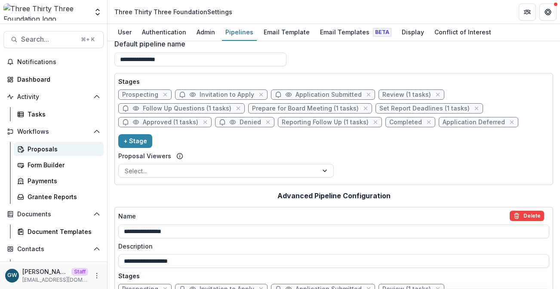
click at [58, 149] on div "Proposals" at bounding box center [62, 149] width 69 height 9
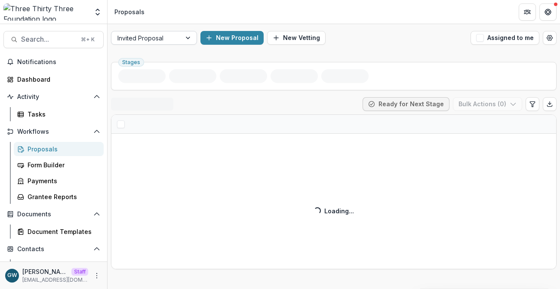
click at [180, 39] on div "Invited Proposal" at bounding box center [146, 38] width 70 height 12
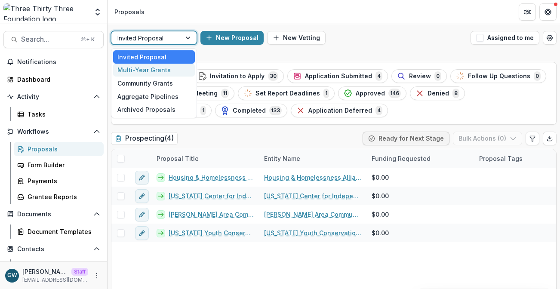
click at [170, 67] on div "Multi-Year Grants" at bounding box center [154, 70] width 82 height 13
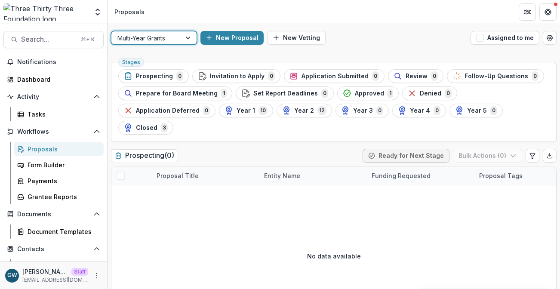
click at [436, 44] on div "New Proposal New Vetting" at bounding box center [334, 38] width 267 height 14
click at [96, 10] on icon "Open entity switcher" at bounding box center [97, 12] width 9 height 9
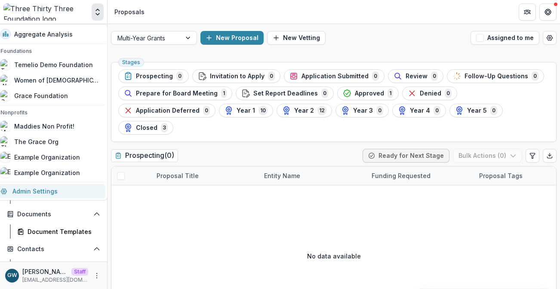
click at [65, 193] on link "Admin Settings" at bounding box center [50, 191] width 110 height 14
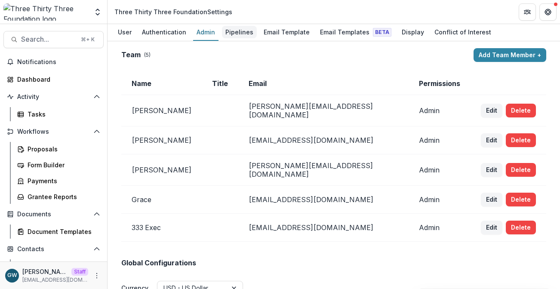
click at [238, 32] on div "Pipelines" at bounding box center [239, 32] width 35 height 12
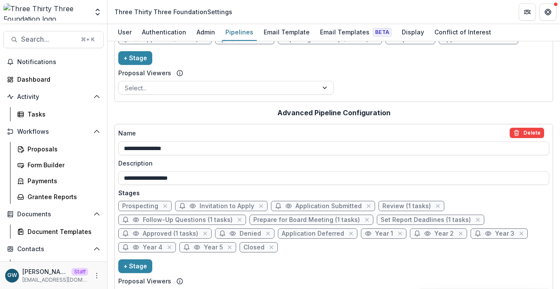
scroll to position [93, 0]
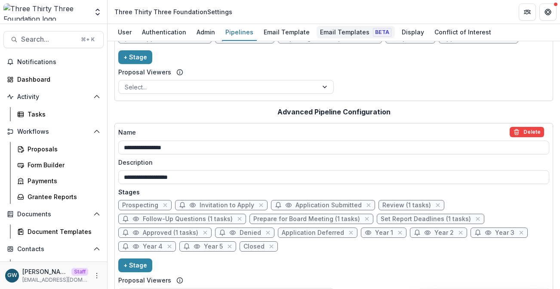
click at [331, 34] on div "Email Templates Beta" at bounding box center [356, 32] width 78 height 12
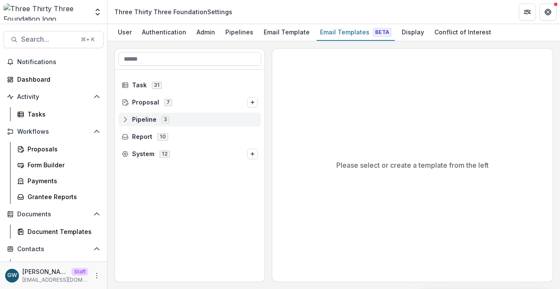
click at [122, 118] on icon at bounding box center [125, 119] width 7 height 7
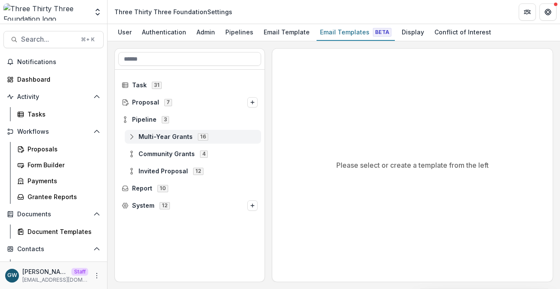
click at [132, 136] on line at bounding box center [132, 137] width 0 height 3
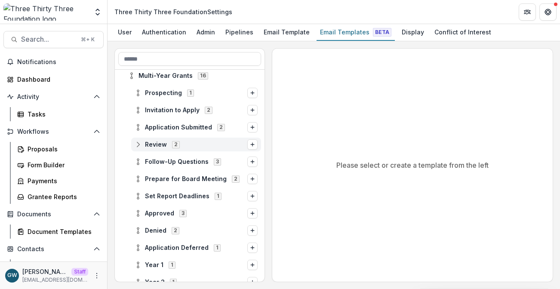
scroll to position [64, 0]
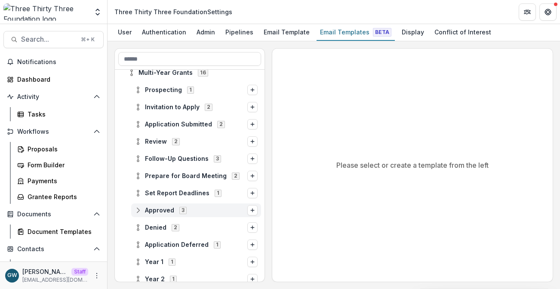
click at [161, 208] on span "Approved" at bounding box center [159, 210] width 29 height 7
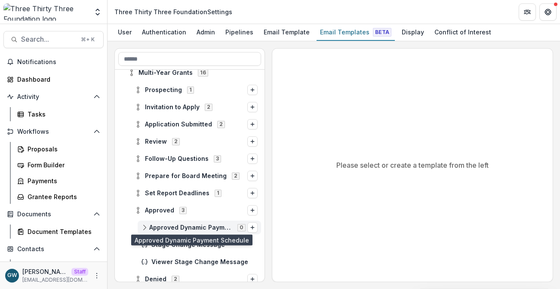
click at [195, 231] on span "Approved Dynamic Payment Schedule" at bounding box center [190, 227] width 83 height 7
click at [191, 228] on span "Approved Dynamic Payment Schedule" at bounding box center [190, 227] width 83 height 7
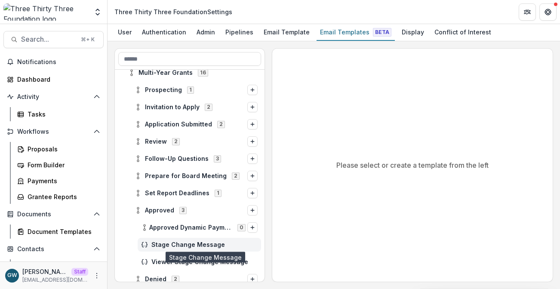
click at [186, 244] on span "Stage Change Message" at bounding box center [205, 244] width 106 height 7
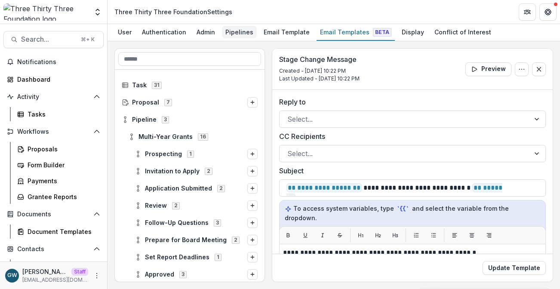
click at [230, 29] on div "Pipelines" at bounding box center [239, 32] width 35 height 12
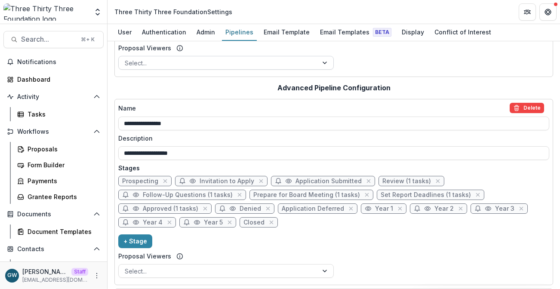
scroll to position [122, 0]
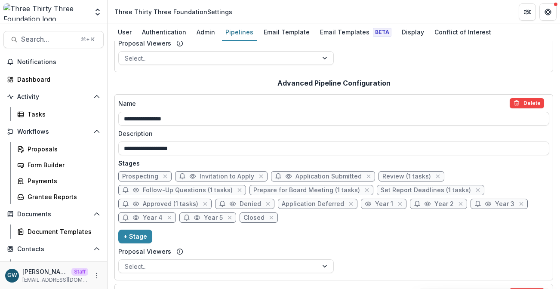
click at [179, 203] on span "Approved (1 tasks)" at bounding box center [171, 204] width 56 height 7
select select "********"
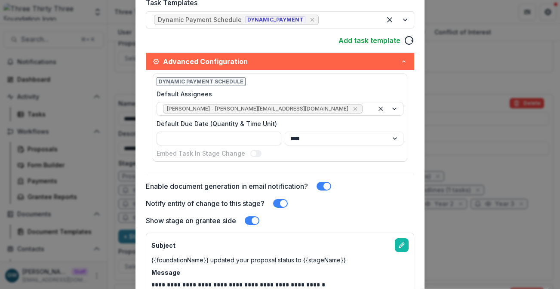
scroll to position [209, 0]
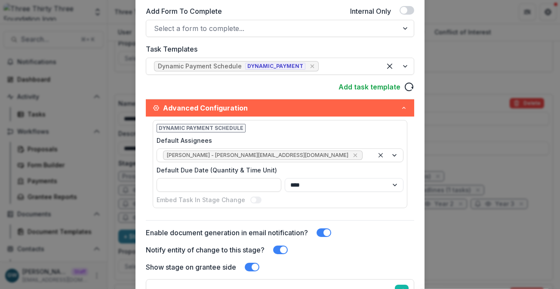
click at [463, 127] on div "**********" at bounding box center [280, 144] width 560 height 289
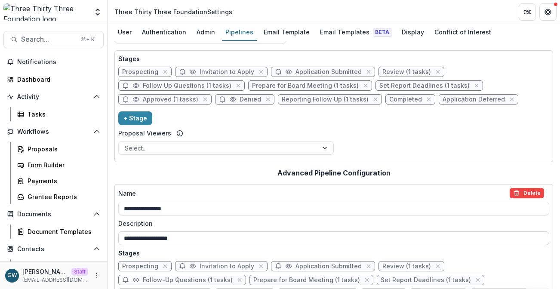
scroll to position [0, 0]
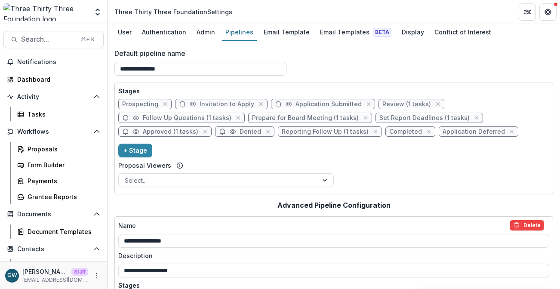
click at [166, 132] on span "Approved (1 tasks)" at bounding box center [171, 131] width 56 height 7
select select "********"
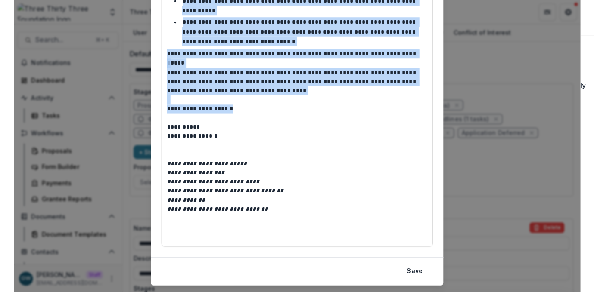
scroll to position [675, 0]
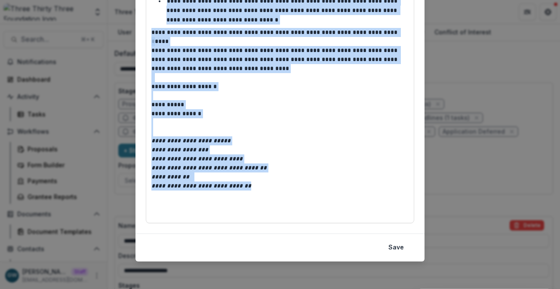
drag, startPoint x: 151, startPoint y: 70, endPoint x: 254, endPoint y: 187, distance: 155.2
click at [254, 187] on div "**********" at bounding box center [280, 39] width 257 height 357
click at [449, 171] on div "**********" at bounding box center [280, 144] width 560 height 289
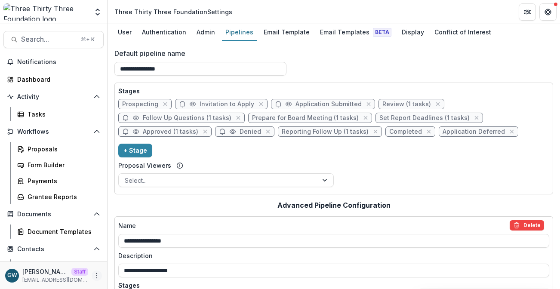
click at [93, 277] on icon "More" at bounding box center [96, 275] width 7 height 7
click at [148, 241] on link "Help Center" at bounding box center [151, 243] width 92 height 14
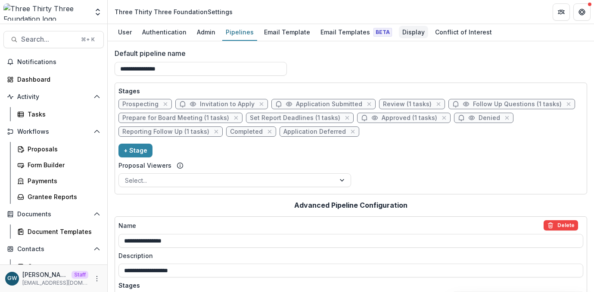
click at [406, 30] on div "Display" at bounding box center [413, 32] width 29 height 12
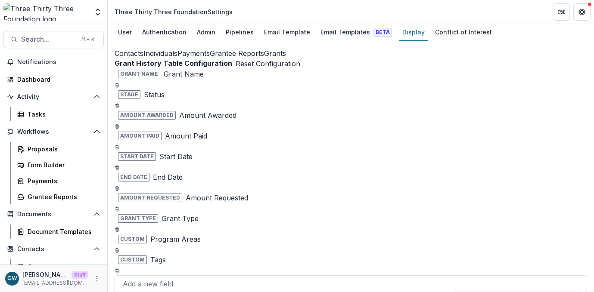
click at [514, 12] on header "Three Thirty Three Foundation Settings" at bounding box center [351, 12] width 486 height 24
click at [264, 59] on button "Grants" at bounding box center [275, 53] width 22 height 10
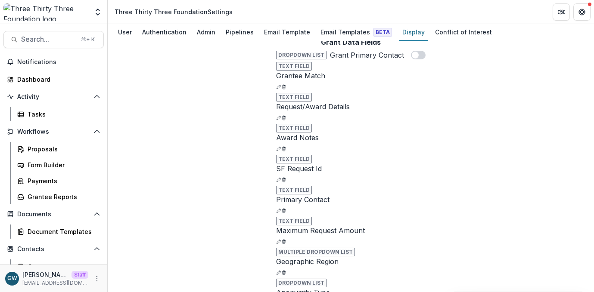
scroll to position [33, 0]
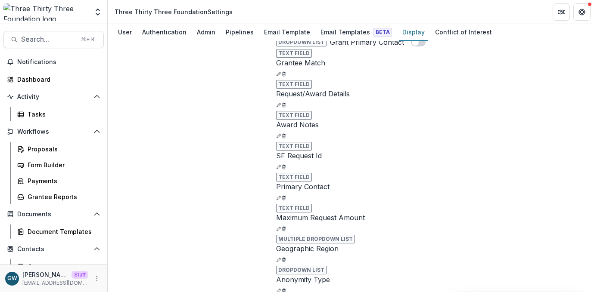
click at [52, 157] on div "Proposals Form Builder Payments Grantee Reports" at bounding box center [58, 173] width 97 height 62
click at [47, 160] on link "Form Builder" at bounding box center [59, 165] width 90 height 14
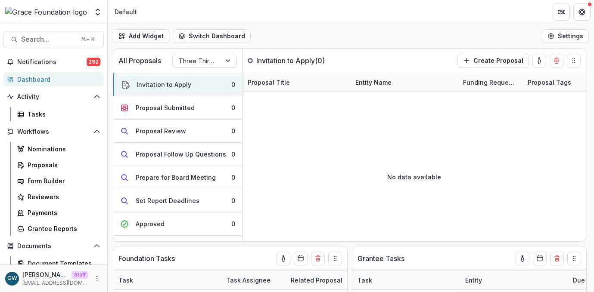
select select "******"
click at [96, 6] on button "Open entity switcher" at bounding box center [98, 11] width 12 height 17
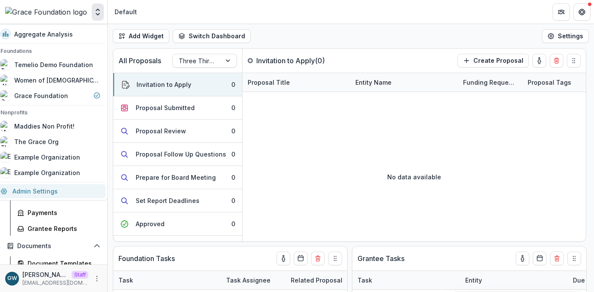
click at [39, 189] on link "Admin Settings" at bounding box center [50, 191] width 110 height 14
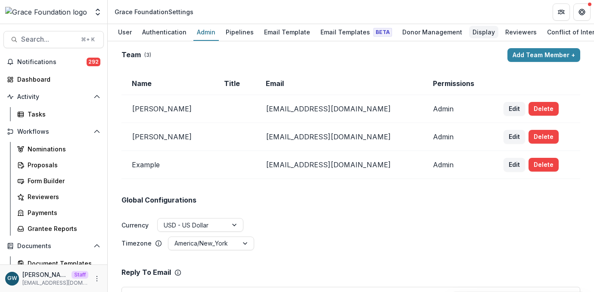
click at [473, 31] on div "Display" at bounding box center [483, 32] width 29 height 12
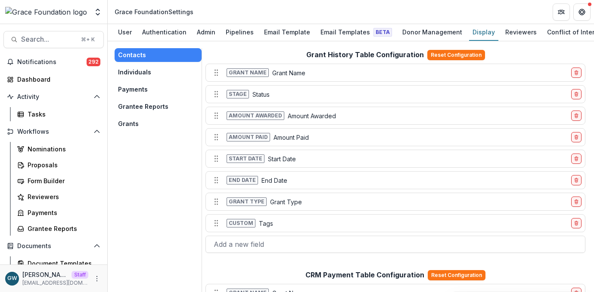
click at [149, 126] on button "Grants" at bounding box center [157, 124] width 87 height 14
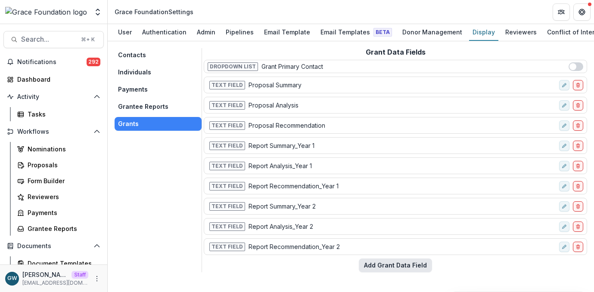
click at [388, 269] on button "Add Grant Data Field" at bounding box center [395, 266] width 73 height 14
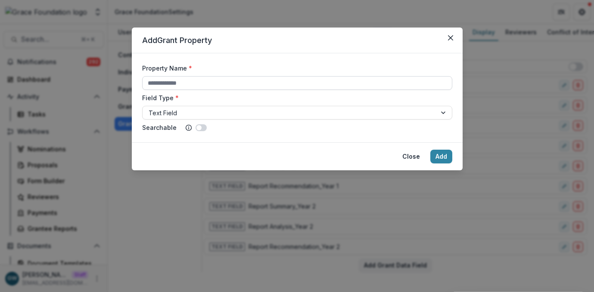
click at [224, 82] on input "Property Name *" at bounding box center [297, 83] width 310 height 14
type input "*********"
click at [444, 157] on button "Add" at bounding box center [441, 157] width 22 height 14
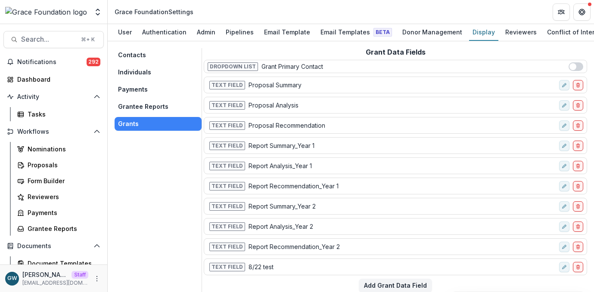
scroll to position [2, 0]
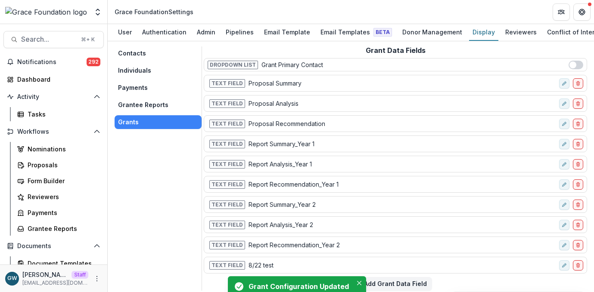
click at [150, 222] on div "Contacts Individuals Payments Grantee Reports Grants" at bounding box center [157, 168] width 87 height 244
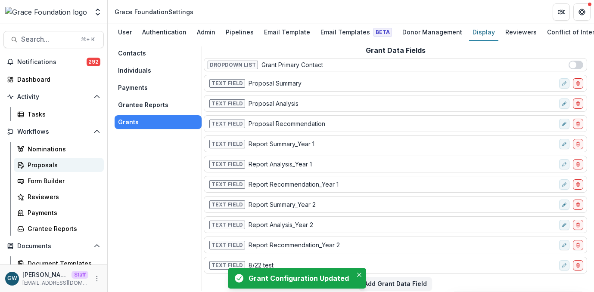
click at [46, 161] on div "Proposals" at bounding box center [62, 165] width 69 height 9
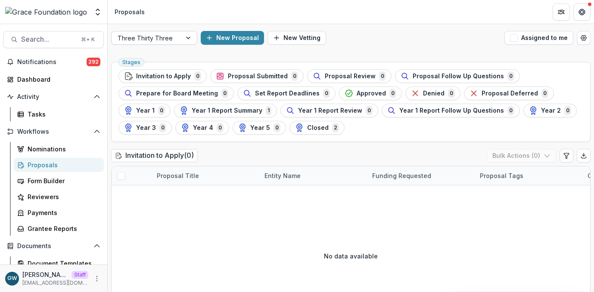
click at [169, 33] on div at bounding box center [147, 38] width 58 height 11
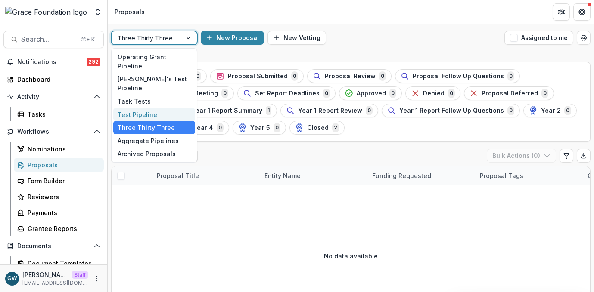
click at [152, 108] on div "Test Pipeline" at bounding box center [154, 114] width 82 height 13
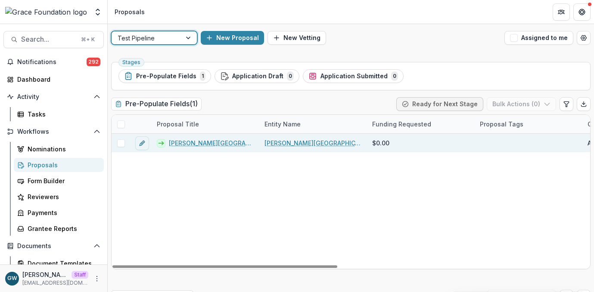
click at [219, 145] on link "[PERSON_NAME][GEOGRAPHIC_DATA] - 2025 - Pre-Populate Fields" at bounding box center [211, 143] width 85 height 9
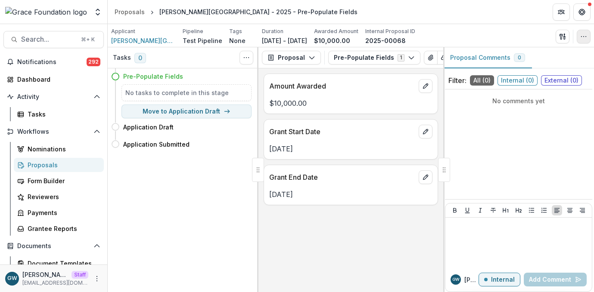
click at [580, 37] on icon "button" at bounding box center [583, 36] width 7 height 7
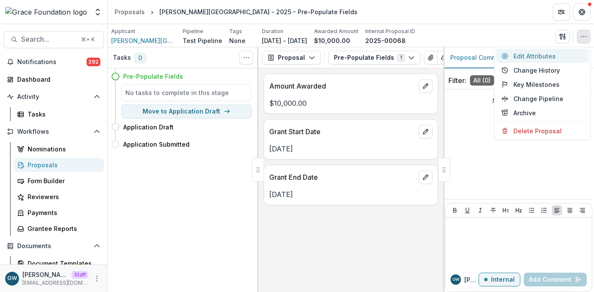
click at [537, 59] on button "Edit Attributes" at bounding box center [542, 56] width 92 height 14
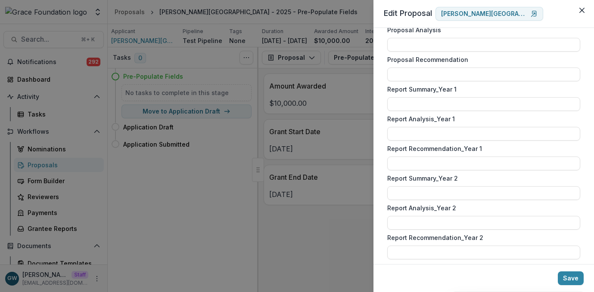
scroll to position [658, 0]
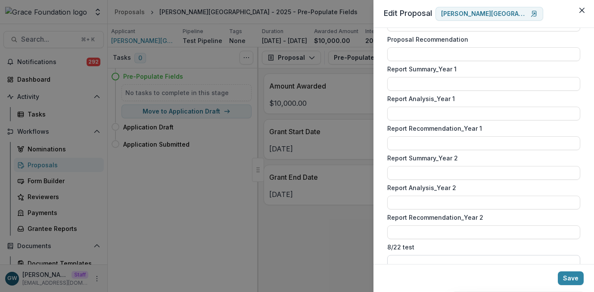
click at [418, 255] on input "8/22 test" at bounding box center [483, 262] width 193 height 14
type input "**********"
click at [572, 281] on button "Save" at bounding box center [570, 279] width 26 height 14
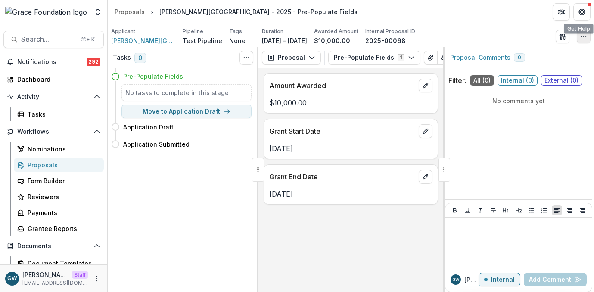
click at [585, 31] on button "button" at bounding box center [583, 37] width 14 height 14
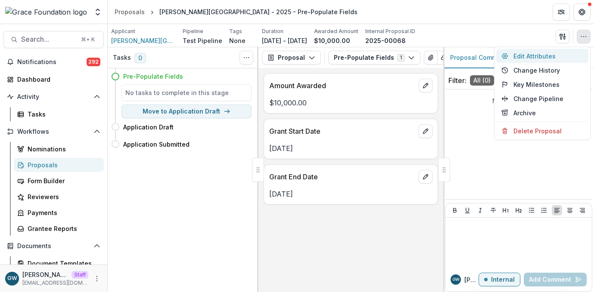
click at [562, 52] on button "Edit Attributes" at bounding box center [542, 56] width 92 height 14
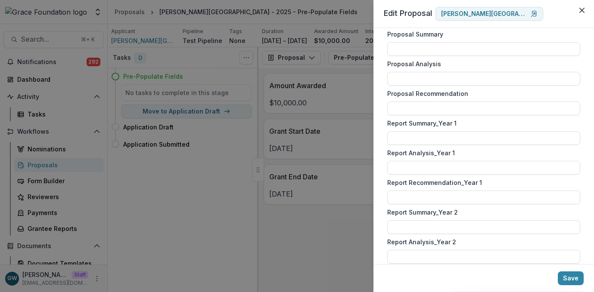
scroll to position [658, 0]
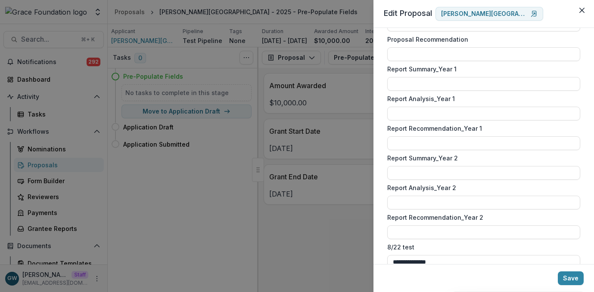
click at [301, 229] on div "**********" at bounding box center [297, 146] width 594 height 292
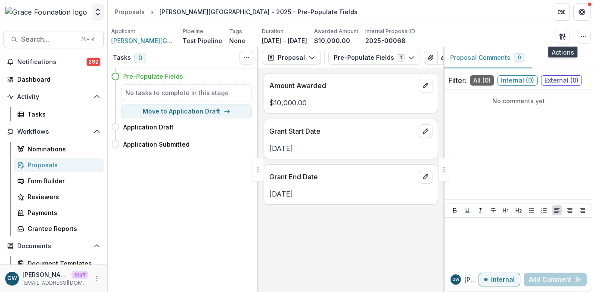
click at [96, 11] on icon "Open entity switcher" at bounding box center [97, 12] width 9 height 9
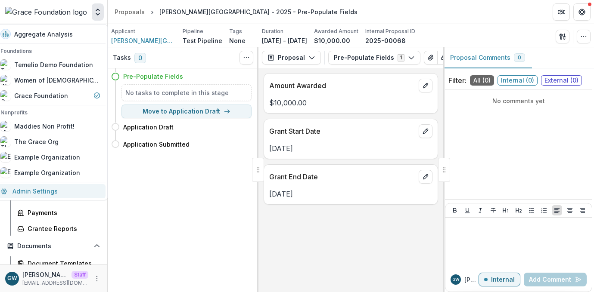
click at [50, 190] on link "Admin Settings" at bounding box center [50, 191] width 110 height 14
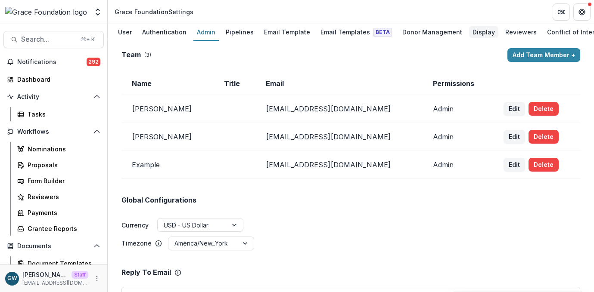
click at [470, 34] on div "Display" at bounding box center [483, 32] width 29 height 12
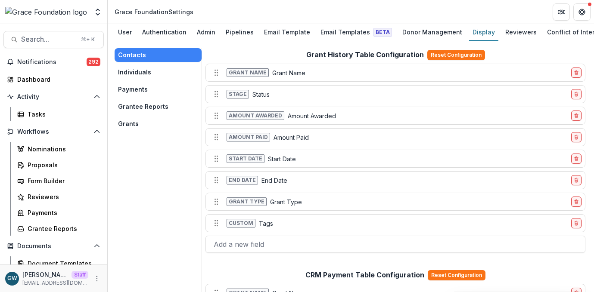
click at [143, 126] on button "Grants" at bounding box center [157, 124] width 87 height 14
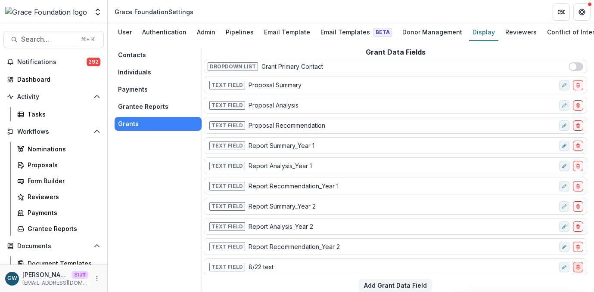
click at [575, 268] on icon "delete-field-row" at bounding box center [577, 267] width 5 height 5
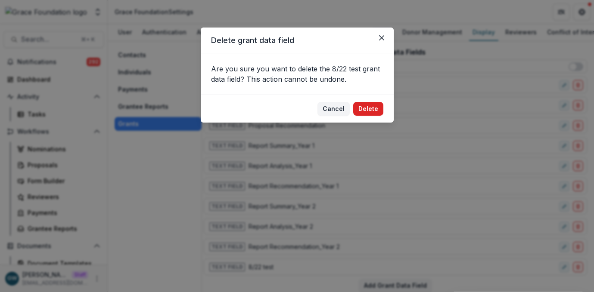
click at [371, 107] on button "Delete" at bounding box center [368, 109] width 30 height 14
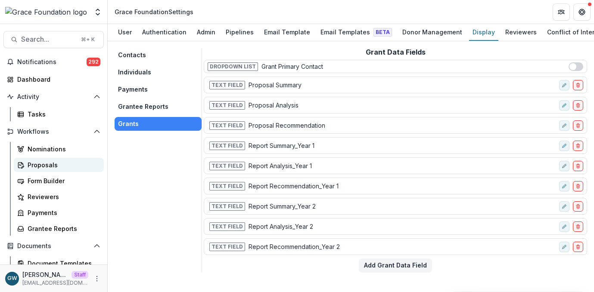
click at [53, 163] on div "Proposals" at bounding box center [62, 165] width 69 height 9
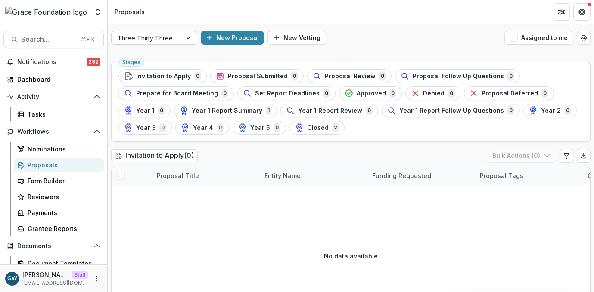
click at [182, 40] on div at bounding box center [188, 37] width 15 height 13
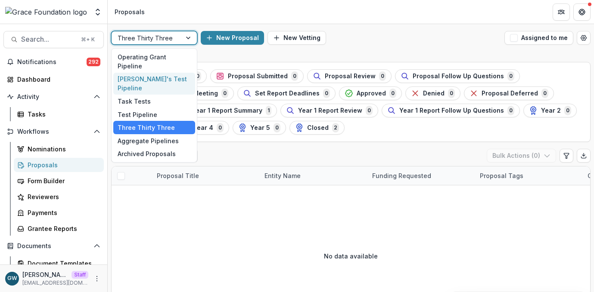
click at [170, 73] on div "[PERSON_NAME]'s Test Pipeline" at bounding box center [154, 84] width 82 height 22
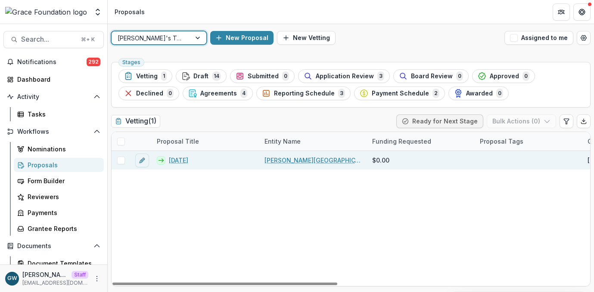
click at [183, 162] on link "[DATE]" at bounding box center [178, 160] width 19 height 9
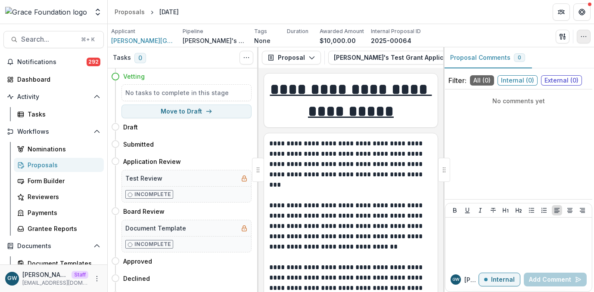
click at [587, 39] on button "button" at bounding box center [583, 37] width 14 height 14
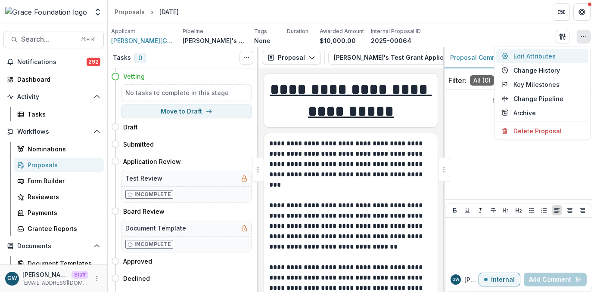
click at [546, 54] on button "Edit Attributes" at bounding box center [542, 56] width 92 height 14
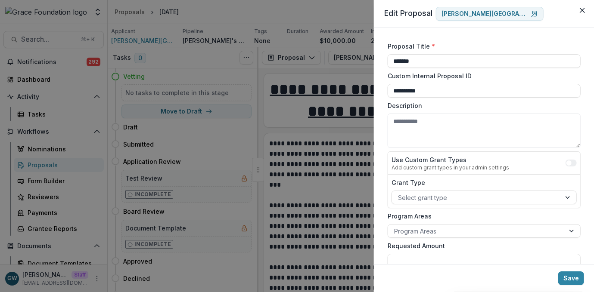
scroll to position [576, 0]
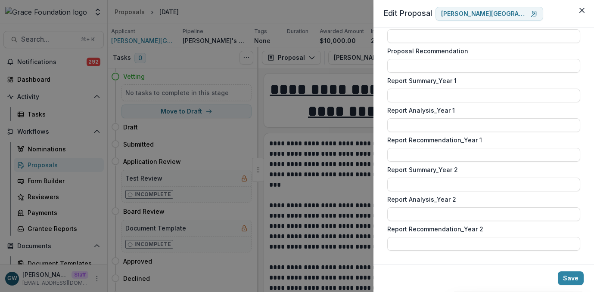
click at [340, 220] on div "**********" at bounding box center [297, 146] width 594 height 292
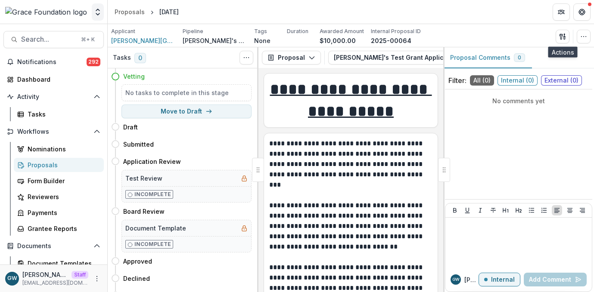
click at [96, 12] on icon "Open entity switcher" at bounding box center [97, 12] width 9 height 9
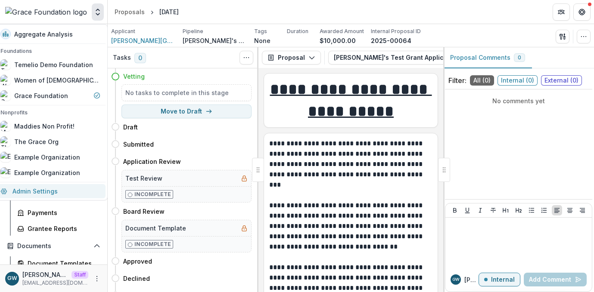
click at [33, 189] on link "Admin Settings" at bounding box center [50, 191] width 110 height 14
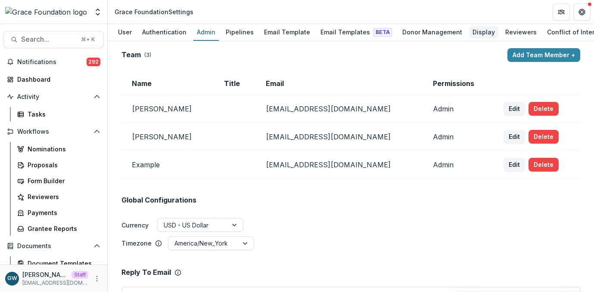
click at [470, 35] on div "Display" at bounding box center [483, 32] width 29 height 12
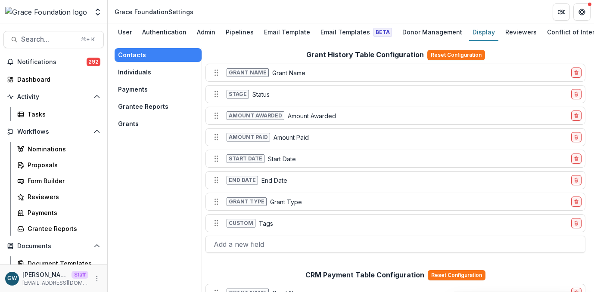
click at [134, 127] on button "Grants" at bounding box center [157, 124] width 87 height 14
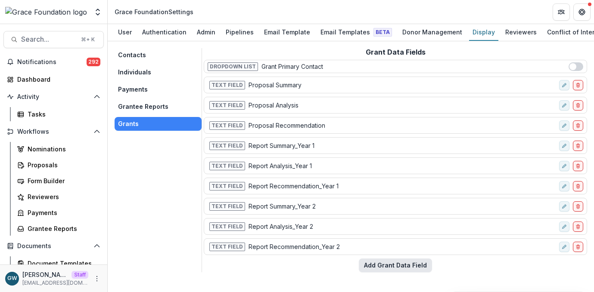
click at [371, 266] on button "Add Grant Data Field" at bounding box center [395, 266] width 73 height 14
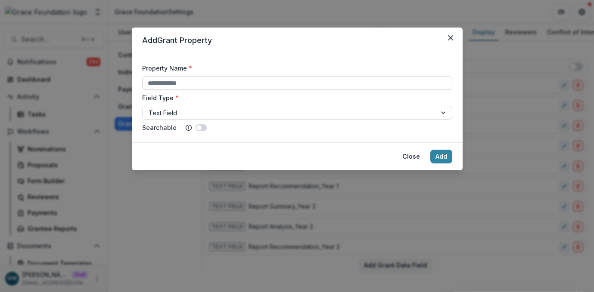
click at [251, 80] on input "Property Name *" at bounding box center [297, 83] width 310 height 14
type input "*********"
click at [433, 156] on button "Add" at bounding box center [441, 157] width 22 height 14
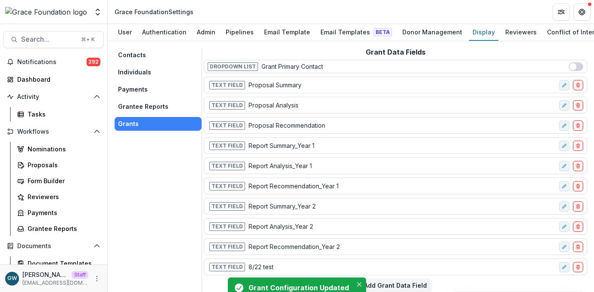
scroll to position [2, 0]
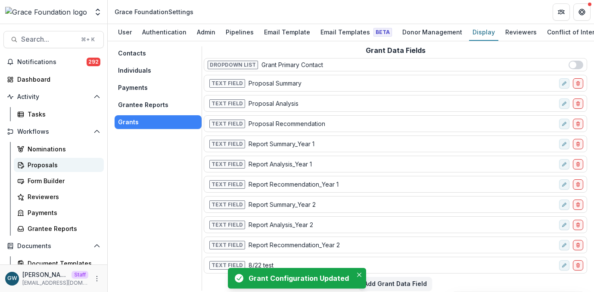
click at [39, 164] on div "Proposals" at bounding box center [62, 165] width 69 height 9
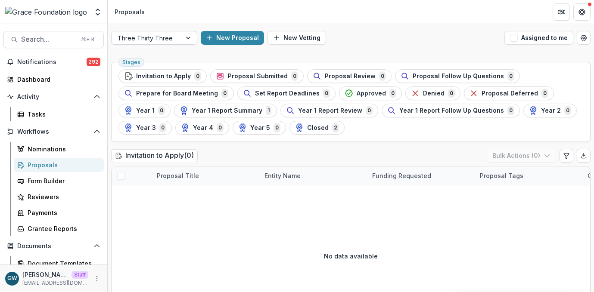
click at [178, 37] on div "Three Thirty Three" at bounding box center [146, 38] width 70 height 12
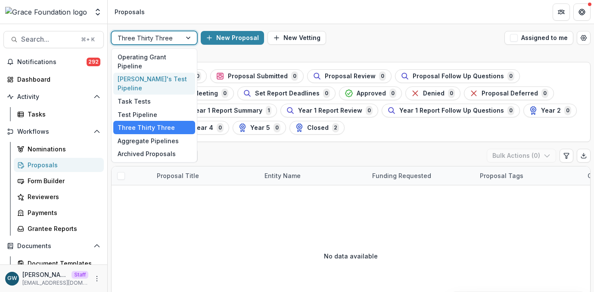
click at [164, 73] on div "[PERSON_NAME]'s Test Pipeline" at bounding box center [154, 84] width 82 height 22
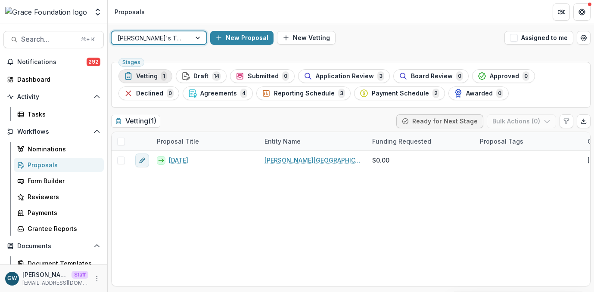
click at [153, 74] on span "Vetting" at bounding box center [147, 76] width 22 height 7
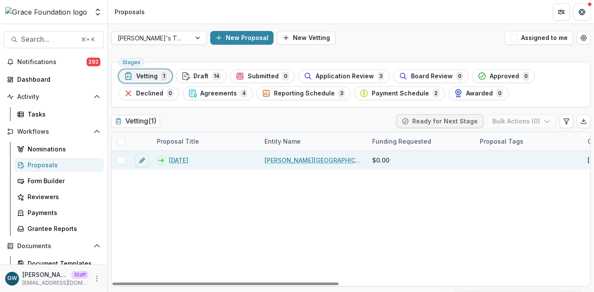
click at [183, 157] on link "[DATE]" at bounding box center [178, 160] width 19 height 9
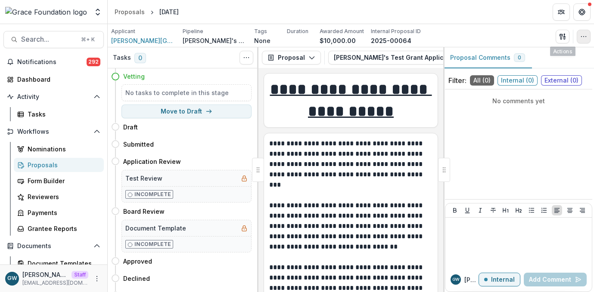
click at [586, 36] on icon "button" at bounding box center [583, 36] width 7 height 7
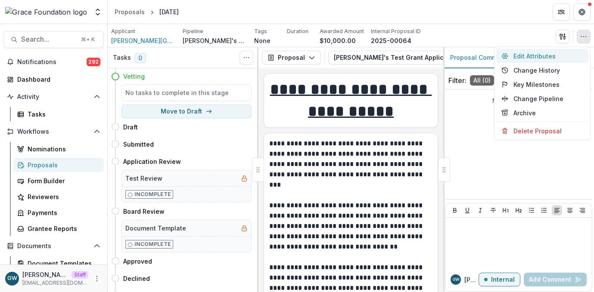
click at [551, 55] on button "Edit Attributes" at bounding box center [542, 56] width 92 height 14
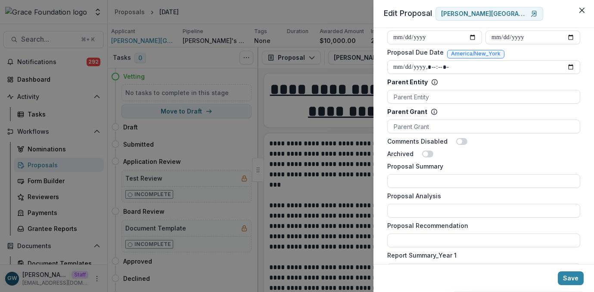
scroll to position [606, 0]
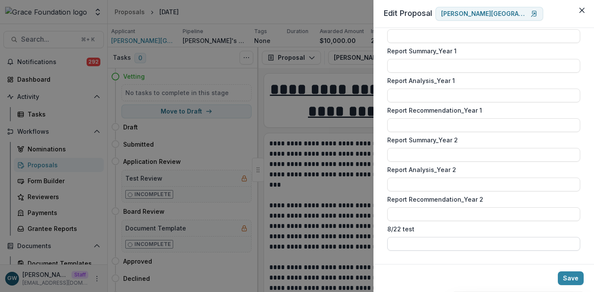
click at [419, 241] on input "8/22 test" at bounding box center [483, 244] width 193 height 14
type input "**********"
click at [574, 273] on button "Save" at bounding box center [570, 279] width 26 height 14
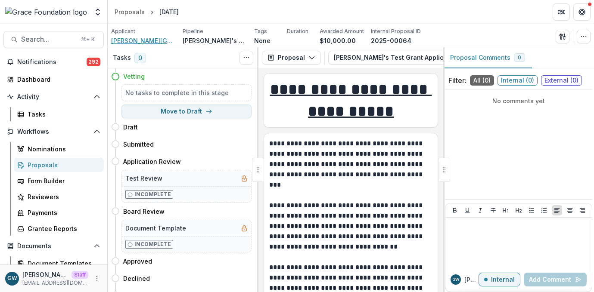
click at [122, 43] on span "[PERSON_NAME][GEOGRAPHIC_DATA]" at bounding box center [143, 40] width 65 height 9
click at [584, 39] on icon "button" at bounding box center [583, 36] width 7 height 7
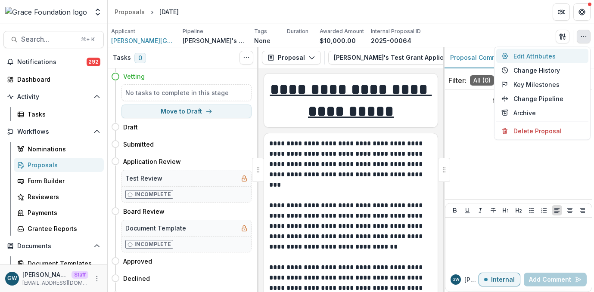
click at [542, 56] on button "Edit Attributes" at bounding box center [542, 56] width 92 height 14
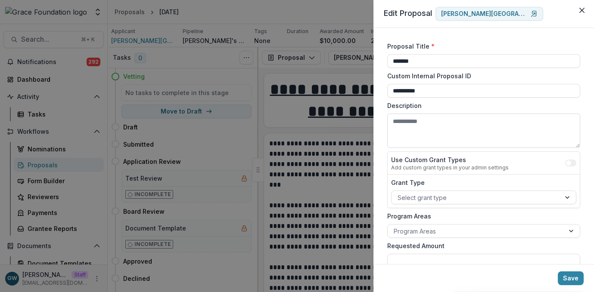
scroll to position [606, 0]
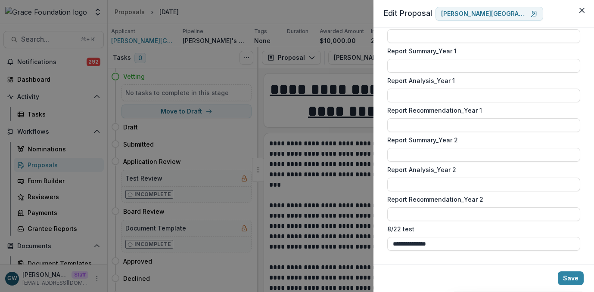
click at [285, 157] on div "**********" at bounding box center [297, 146] width 594 height 292
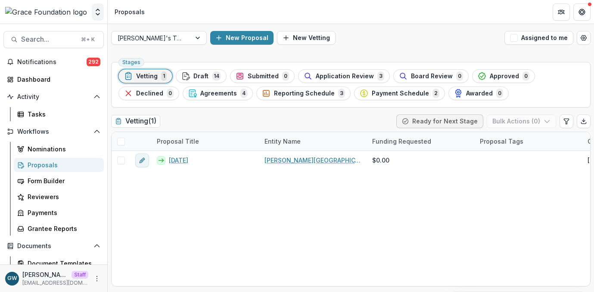
click at [100, 12] on icon "Open entity switcher" at bounding box center [97, 12] width 9 height 9
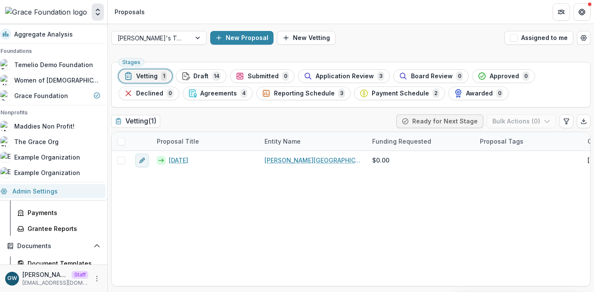
click at [50, 189] on link "Admin Settings" at bounding box center [50, 191] width 110 height 14
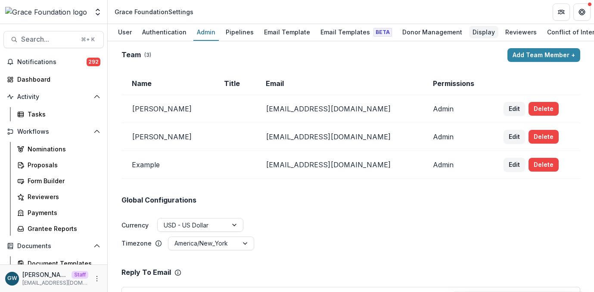
click at [469, 35] on div "Display" at bounding box center [483, 32] width 29 height 12
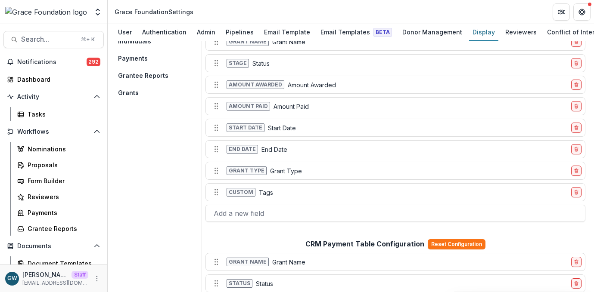
scroll to position [40, 0]
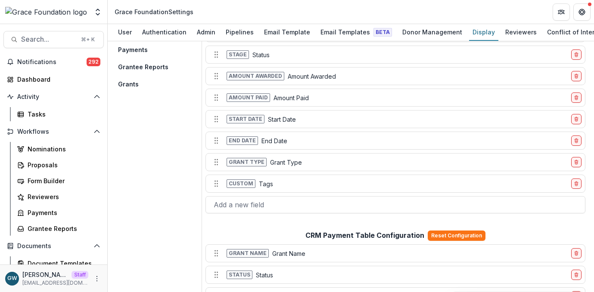
click at [145, 84] on button "Grants" at bounding box center [157, 84] width 87 height 14
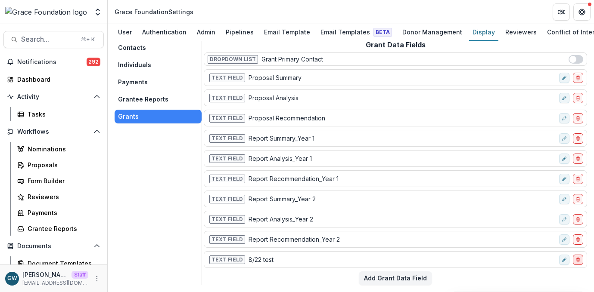
click at [577, 260] on icon "delete-field-row" at bounding box center [577, 259] width 5 height 5
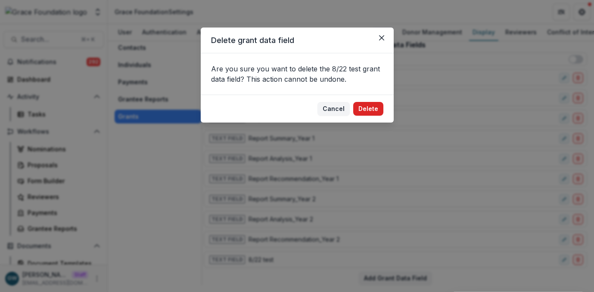
click at [368, 105] on button "Delete" at bounding box center [368, 109] width 30 height 14
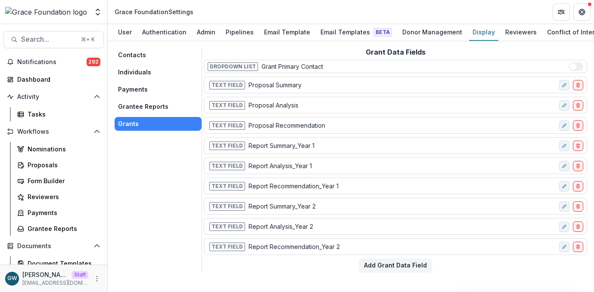
scroll to position [0, 0]
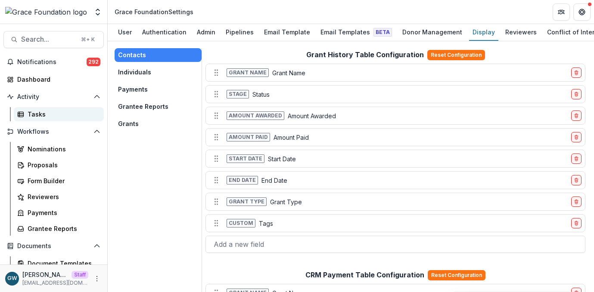
click at [51, 115] on div "Tasks" at bounding box center [62, 114] width 69 height 9
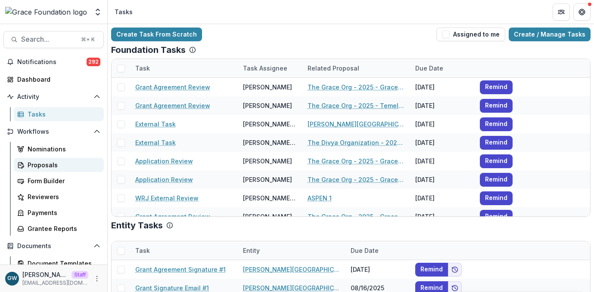
click at [50, 164] on div "Proposals" at bounding box center [62, 165] width 69 height 9
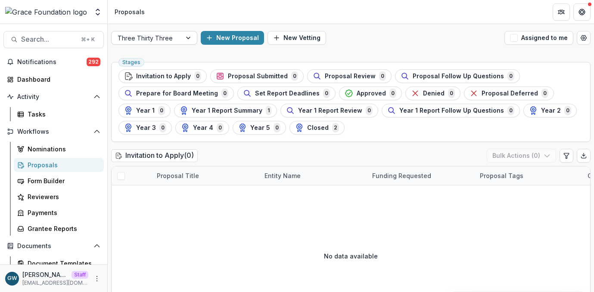
click at [190, 38] on div at bounding box center [188, 37] width 15 height 13
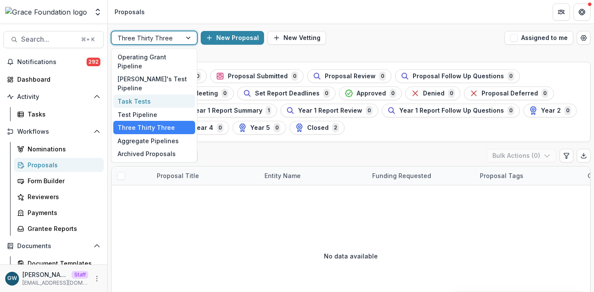
click at [167, 95] on div "Task Tests" at bounding box center [154, 101] width 82 height 13
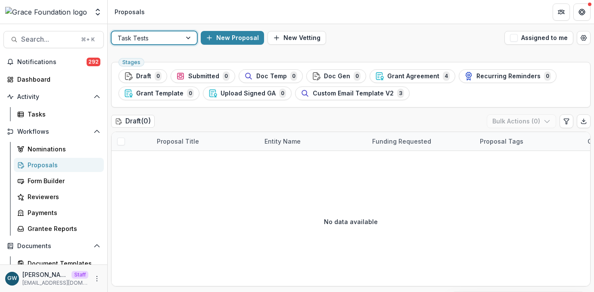
click at [181, 44] on div at bounding box center [188, 37] width 15 height 13
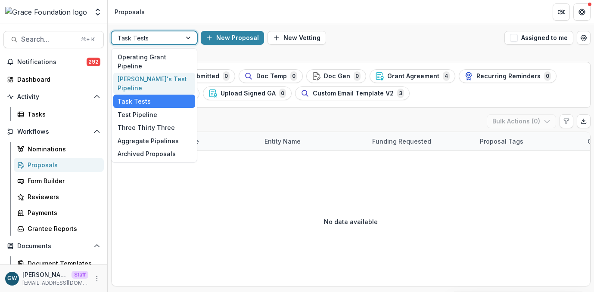
click at [159, 73] on div "[PERSON_NAME]'s Test Pipeline" at bounding box center [154, 84] width 82 height 22
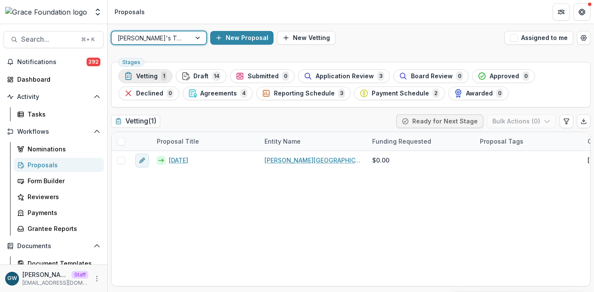
click at [154, 77] on span "Vetting" at bounding box center [147, 76] width 22 height 7
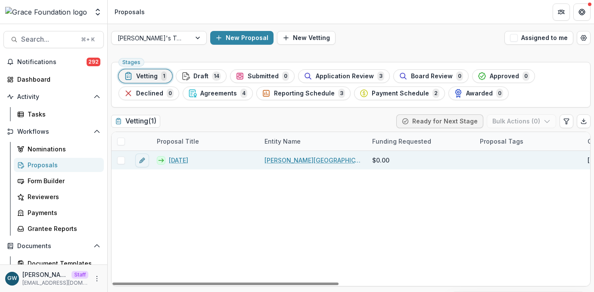
click at [179, 159] on link "[DATE]" at bounding box center [178, 160] width 19 height 9
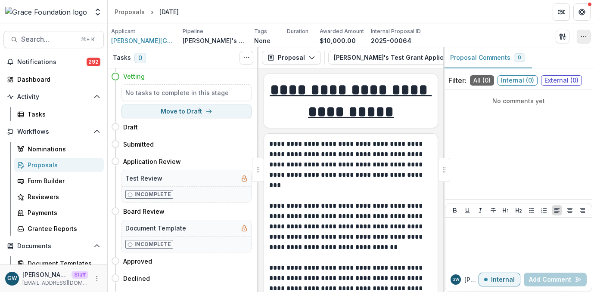
click at [583, 37] on circle "button" at bounding box center [583, 36] width 0 height 0
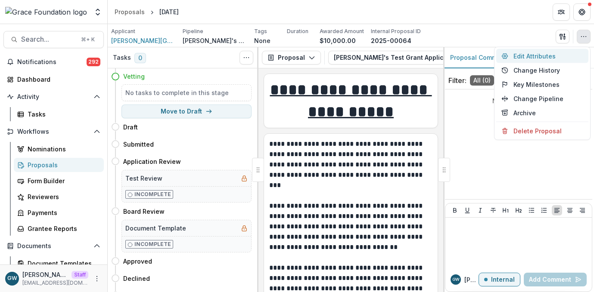
click at [545, 58] on button "Edit Attributes" at bounding box center [542, 56] width 92 height 14
type input "*******"
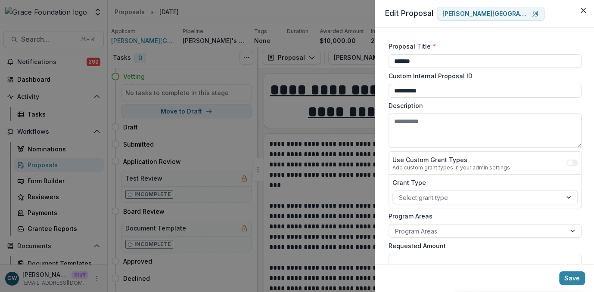
scroll to position [576, 0]
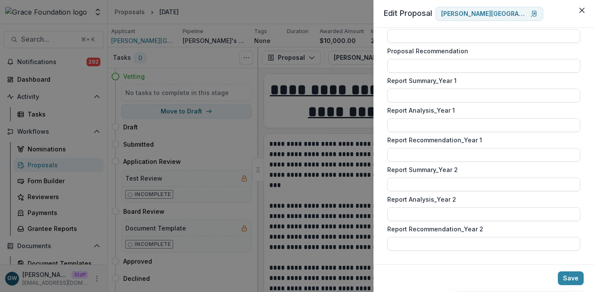
click at [318, 65] on div "**********" at bounding box center [297, 146] width 594 height 292
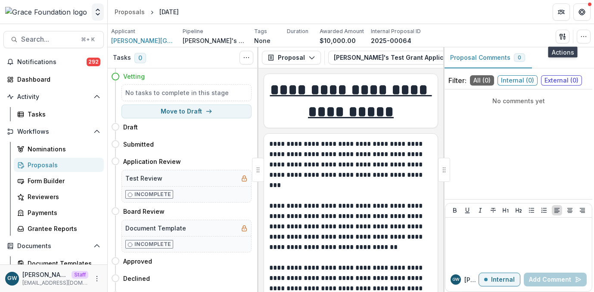
click at [98, 12] on icon "Open entity switcher" at bounding box center [97, 12] width 9 height 9
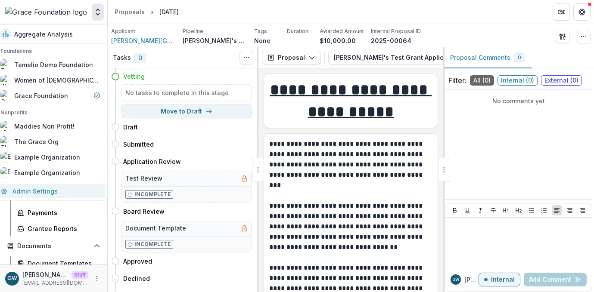
click at [53, 191] on link "Admin Settings" at bounding box center [50, 191] width 110 height 14
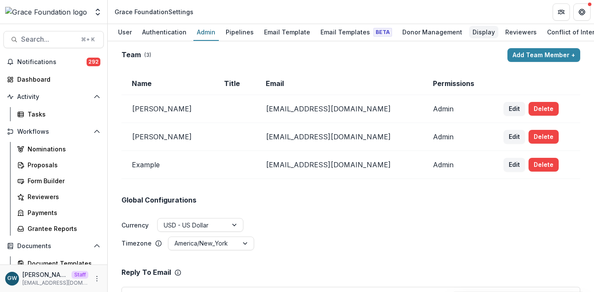
click at [469, 29] on div "Display" at bounding box center [483, 32] width 29 height 12
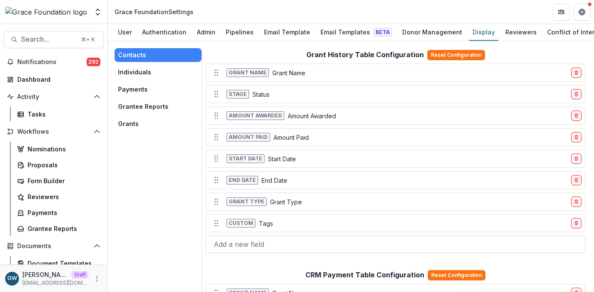
click at [158, 125] on button "Grants" at bounding box center [157, 124] width 87 height 14
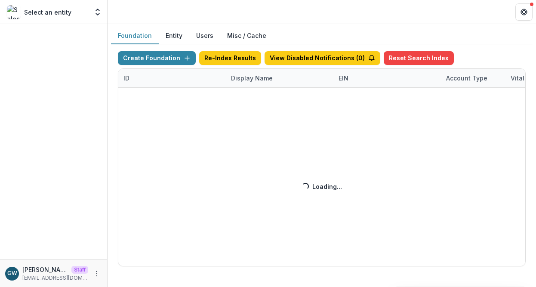
click at [254, 77] on div "Create Foundation Re-Index Results View Disabled Notifications ( 0 ) Reset Sear…" at bounding box center [322, 158] width 408 height 215
click at [266, 77] on div "Create Foundation Re-Index Results View Disabled Notifications ( 0 ) Reset Sear…" at bounding box center [322, 158] width 408 height 215
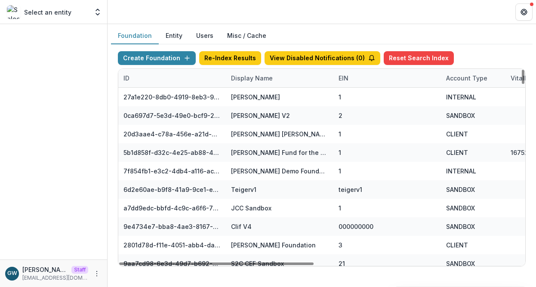
click at [266, 77] on div "Display Name" at bounding box center [252, 78] width 52 height 9
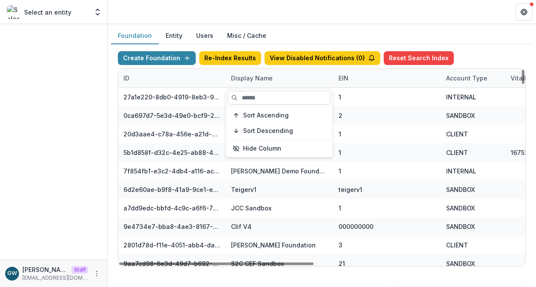
click at [260, 96] on input at bounding box center [279, 98] width 103 height 14
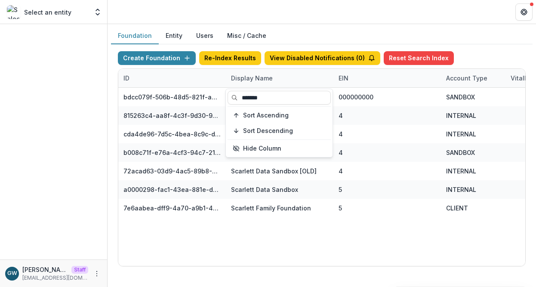
type input "*******"
click at [495, 59] on div "Create Foundation Re-Index Results View Disabled Notifications ( 0 ) Reset Sear…" at bounding box center [322, 59] width 408 height 17
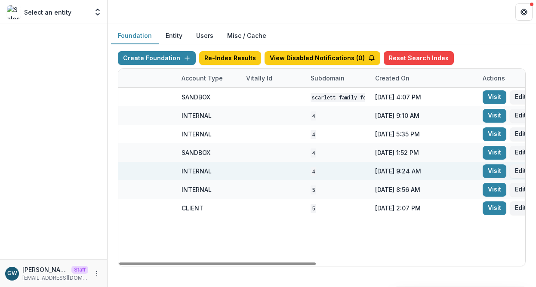
scroll to position [0, 432]
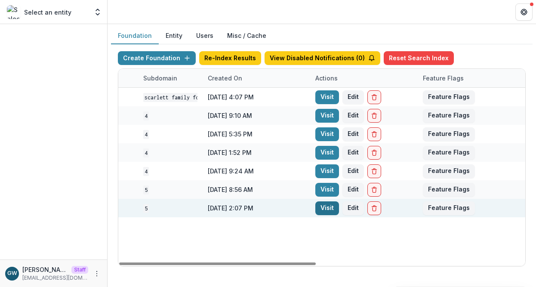
click at [321, 208] on link "Visit" at bounding box center [328, 208] width 24 height 14
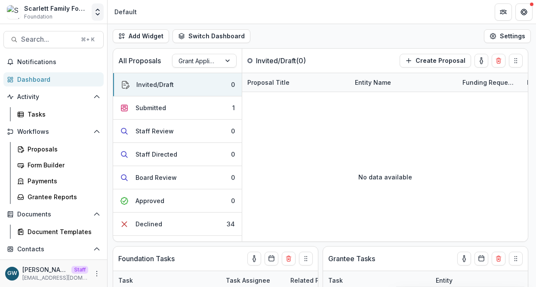
click at [97, 8] on icon "Open entity switcher" at bounding box center [97, 12] width 9 height 9
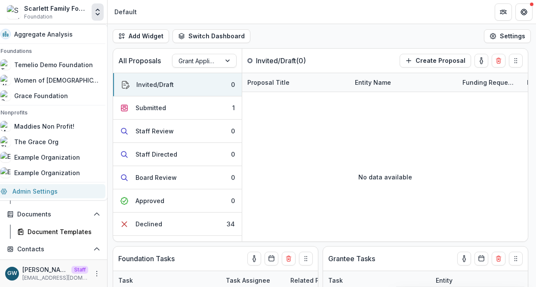
click at [62, 189] on link "Admin Settings" at bounding box center [50, 191] width 110 height 14
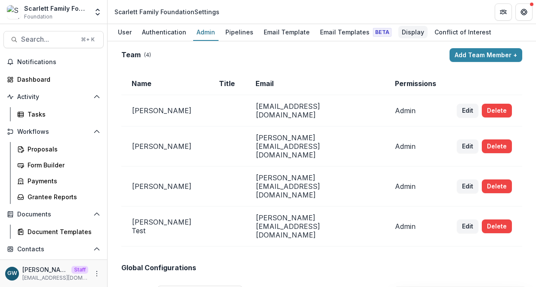
click at [406, 35] on div "Display" at bounding box center [413, 32] width 29 height 12
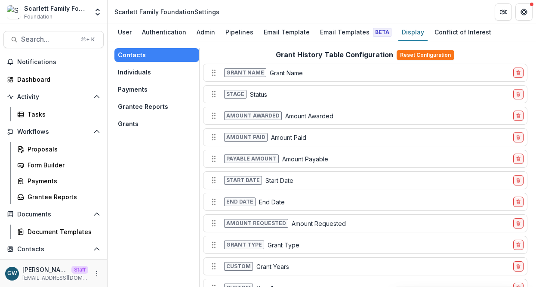
click at [127, 71] on button "Individuals" at bounding box center [156, 72] width 85 height 14
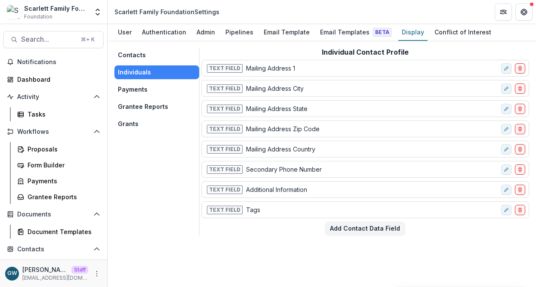
click at [137, 87] on button "Payments" at bounding box center [156, 90] width 85 height 14
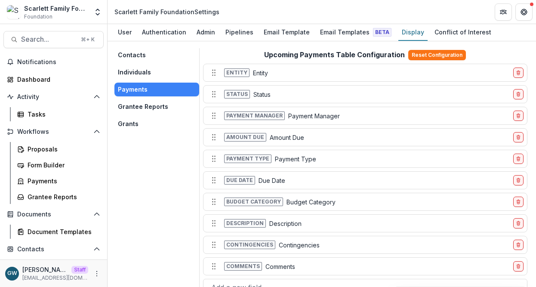
click at [149, 105] on button "Grantee Reports" at bounding box center [156, 107] width 85 height 14
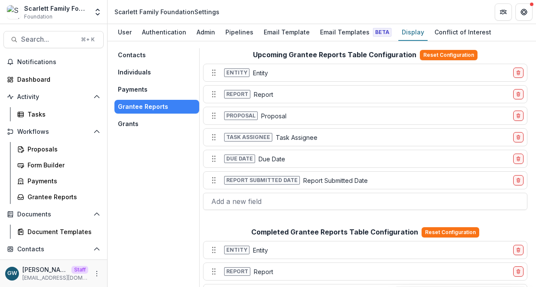
click at [146, 123] on button "Grants" at bounding box center [156, 124] width 85 height 14
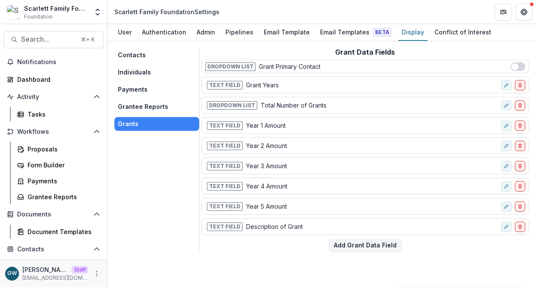
click at [517, 66] on span at bounding box center [515, 66] width 7 height 7
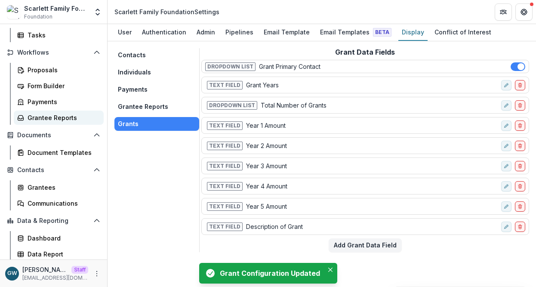
scroll to position [81, 0]
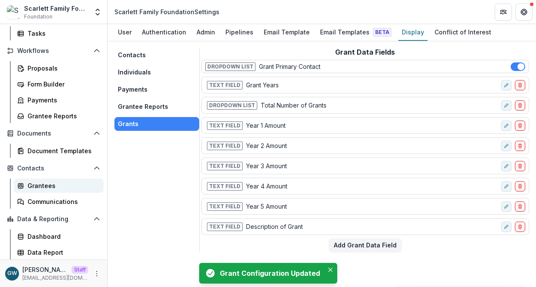
click at [50, 188] on div "Grantees" at bounding box center [62, 185] width 69 height 9
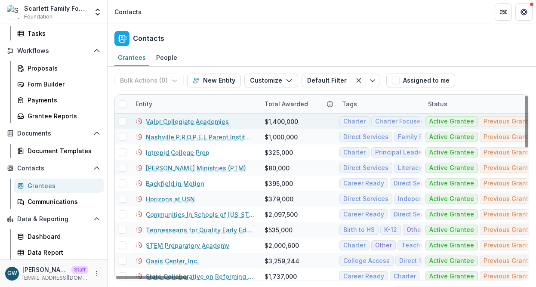
click at [204, 120] on link "Valor Collegiate Academies" at bounding box center [187, 121] width 83 height 9
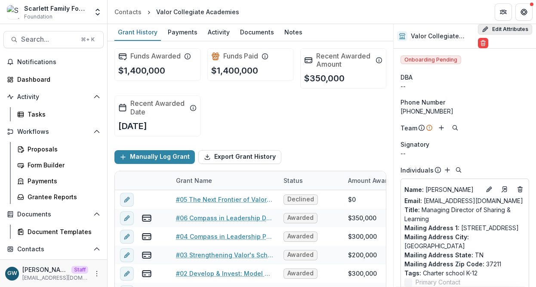
click at [518, 30] on button "Edit Attributes" at bounding box center [505, 29] width 54 height 10
select select
select select "**********"
select select "******"
select select "**********"
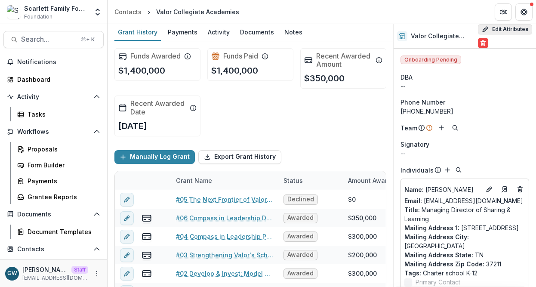
select select "********"
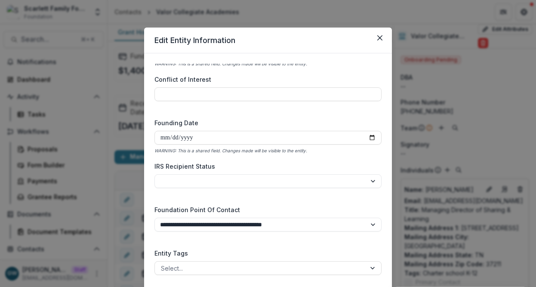
scroll to position [1267, 0]
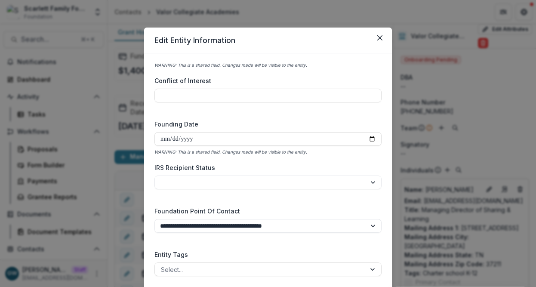
click at [500, 140] on div "**********" at bounding box center [268, 143] width 536 height 287
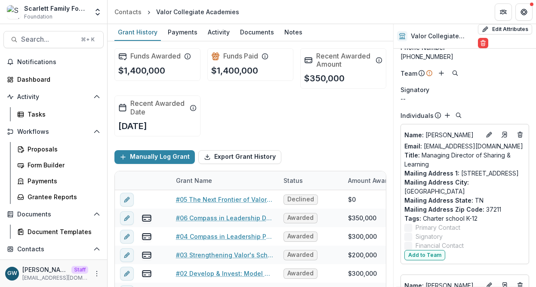
scroll to position [0, 0]
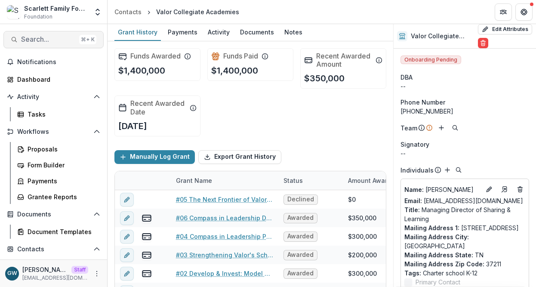
click at [43, 41] on span "Search..." at bounding box center [48, 39] width 55 height 8
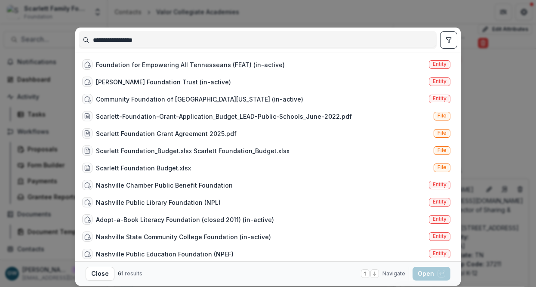
type input "**********"
click at [377, 16] on div "**********" at bounding box center [268, 143] width 536 height 287
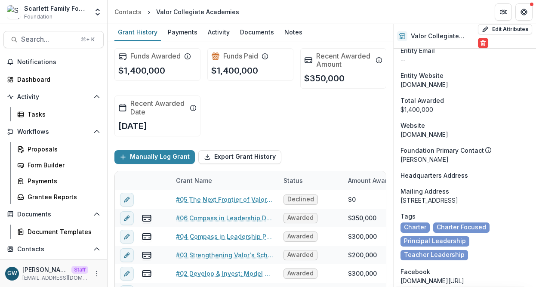
scroll to position [802, 0]
